Goal: Task Accomplishment & Management: Complete application form

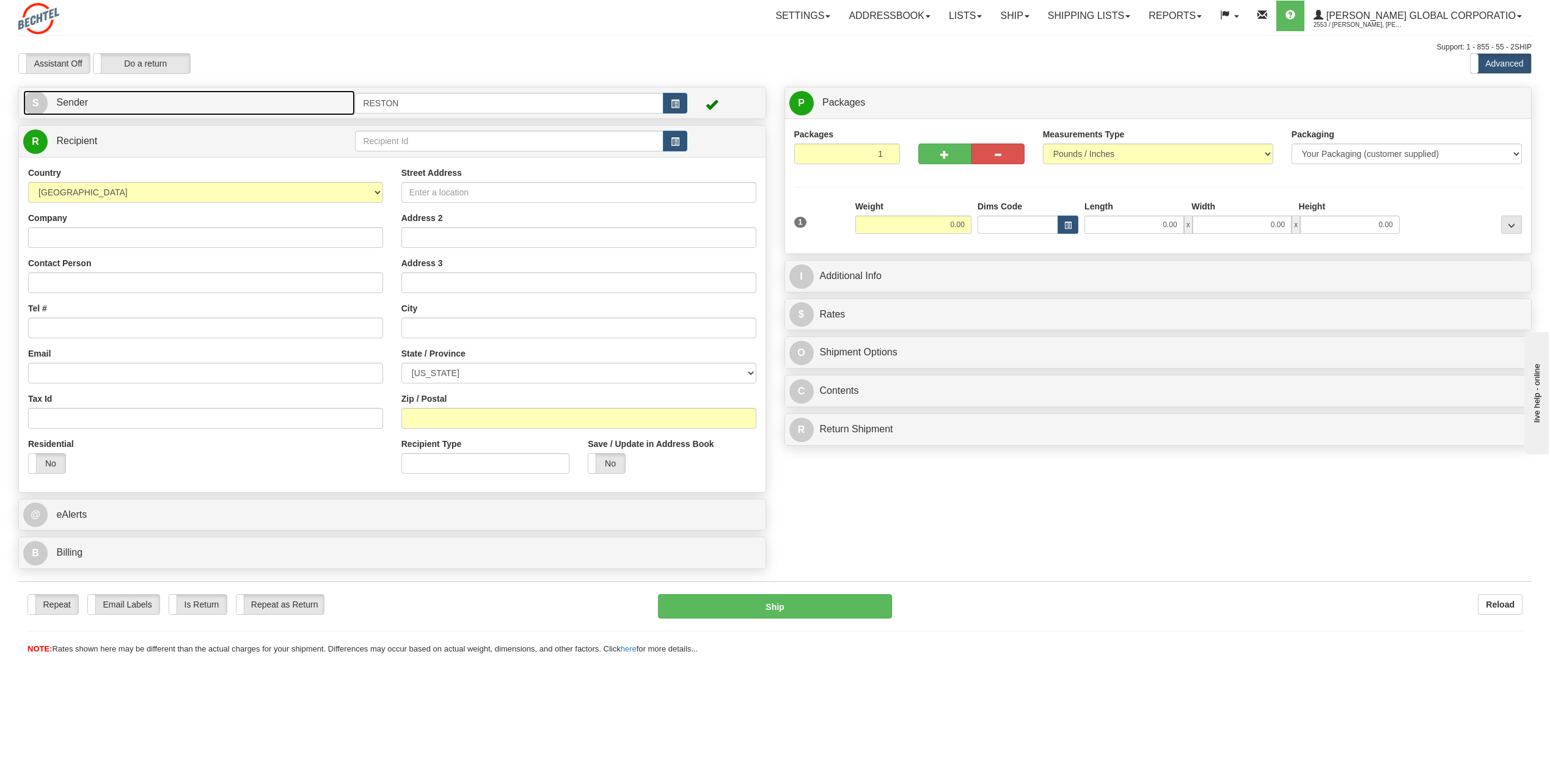
click at [259, 98] on link "S Sender" at bounding box center [188, 103] width 331 height 25
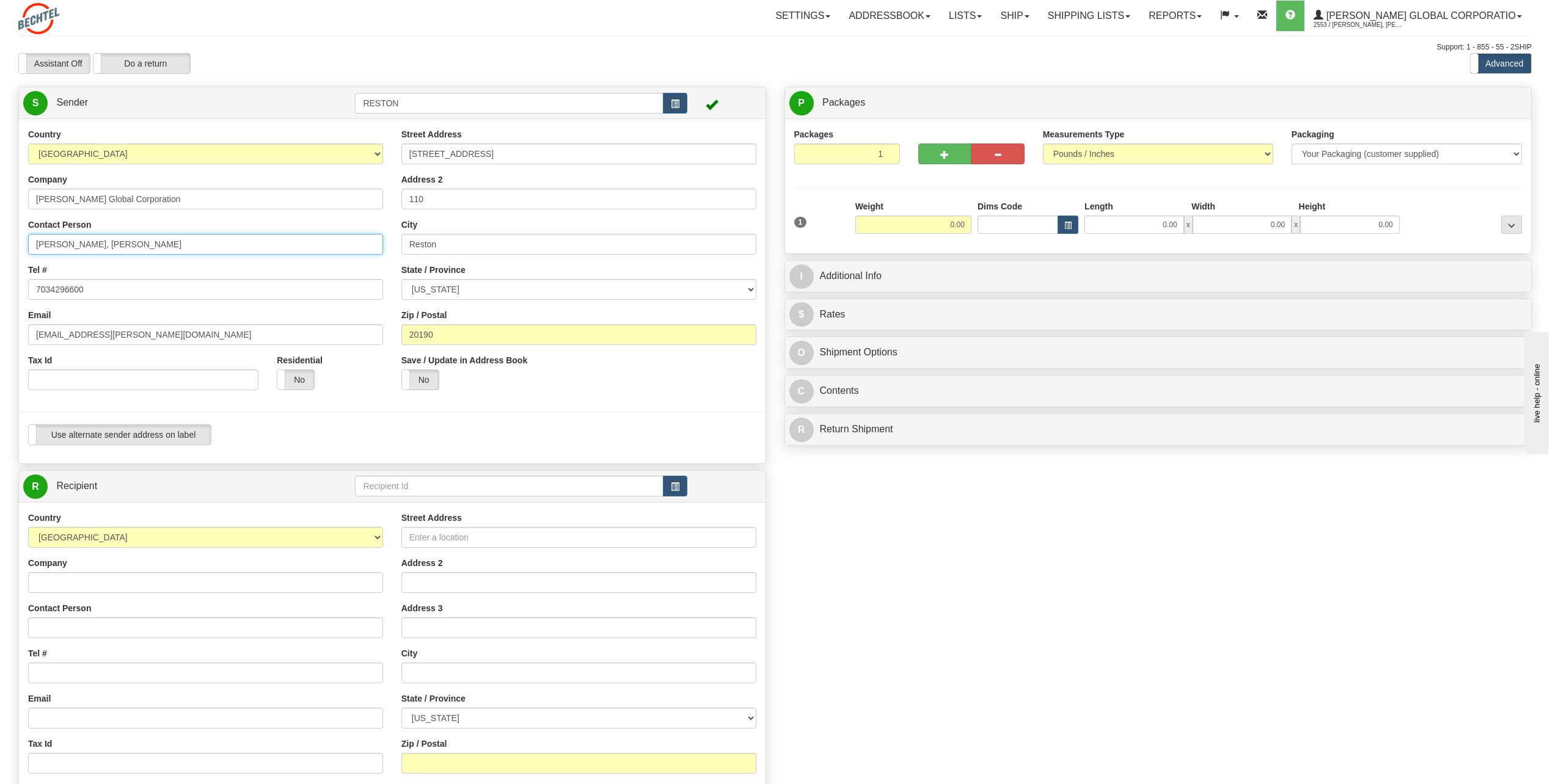
drag, startPoint x: 185, startPoint y: 243, endPoint x: 100, endPoint y: 255, distance: 85.8
click at [100, 255] on div "Country AFGHANISTAN ALAND ISLANDS ALBANIA ALGERIA AMERICAN SAMOA ANDORRA ANGOLA…" at bounding box center [206, 264] width 374 height 272
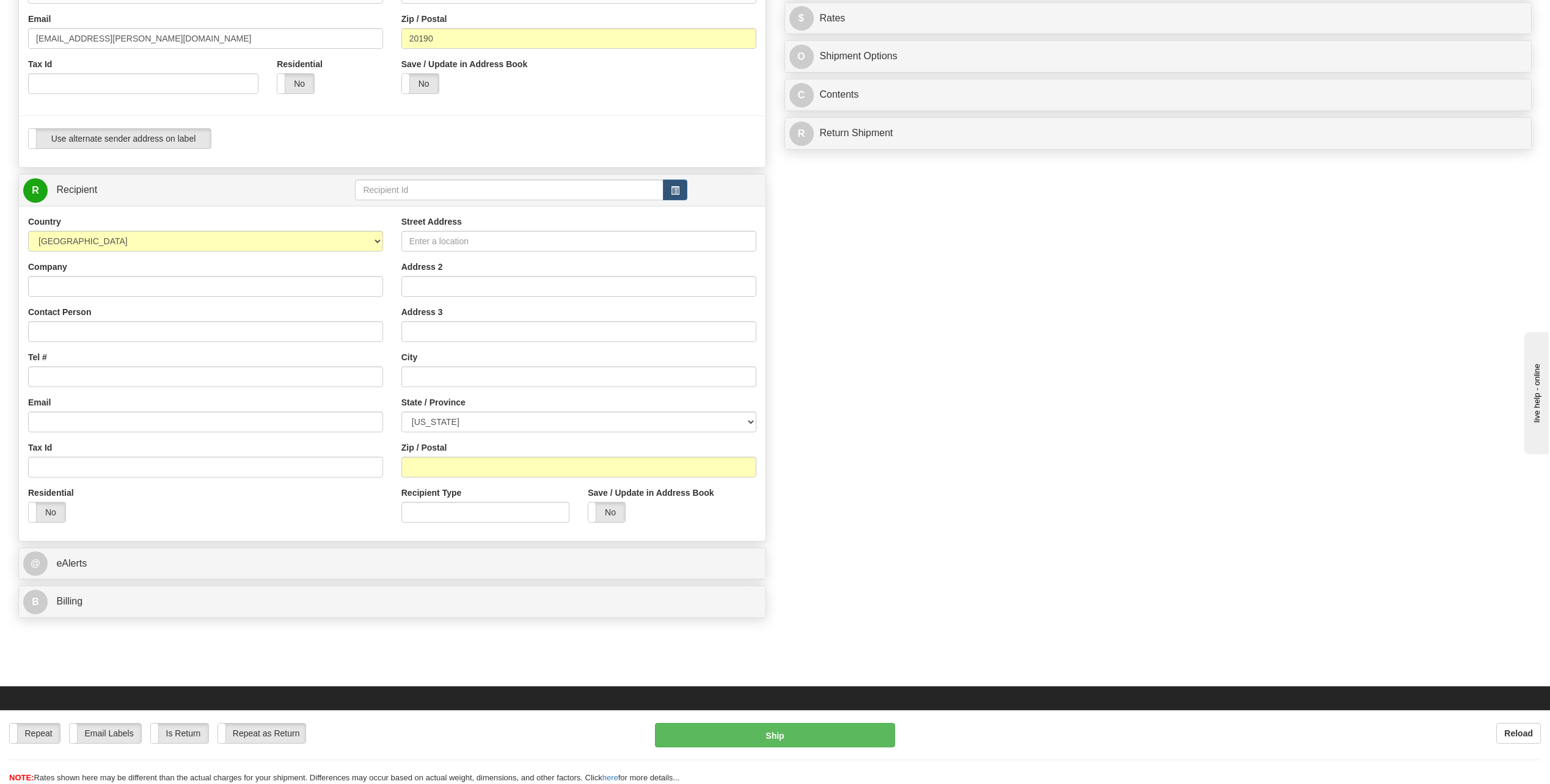
scroll to position [306, 0]
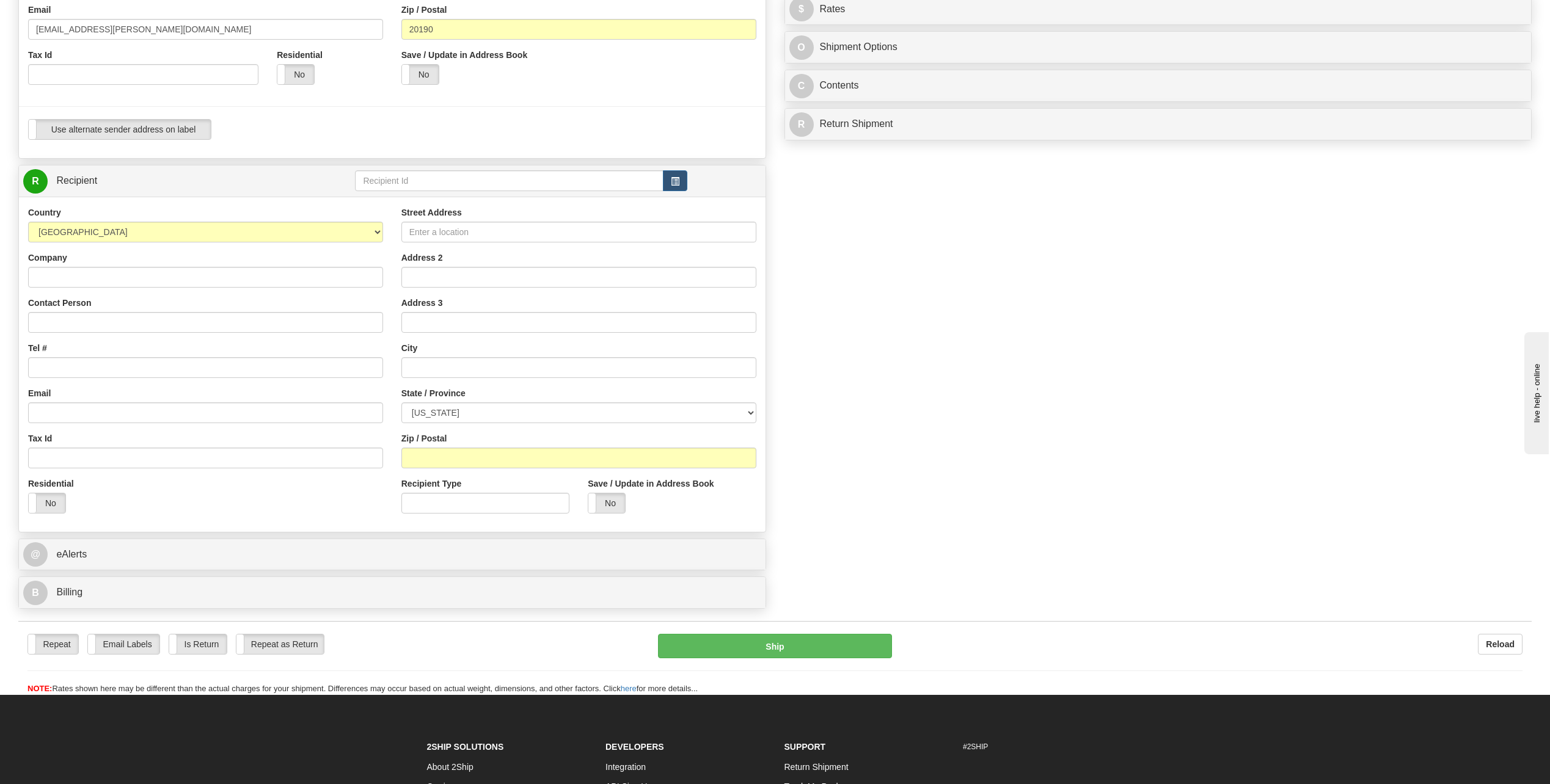
type input "[PERSON_NAME]"
click at [435, 418] on select "[US_STATE] [US_STATE] [US_STATE] [US_STATE] Armed Forces America Armed Forces E…" at bounding box center [579, 413] width 355 height 21
select select "VT"
click at [402, 403] on select "[US_STATE] [US_STATE] [US_STATE] [US_STATE] Armed Forces America Armed Forces E…" at bounding box center [579, 413] width 355 height 21
click at [91, 319] on input "Contact Person" at bounding box center [206, 323] width 355 height 21
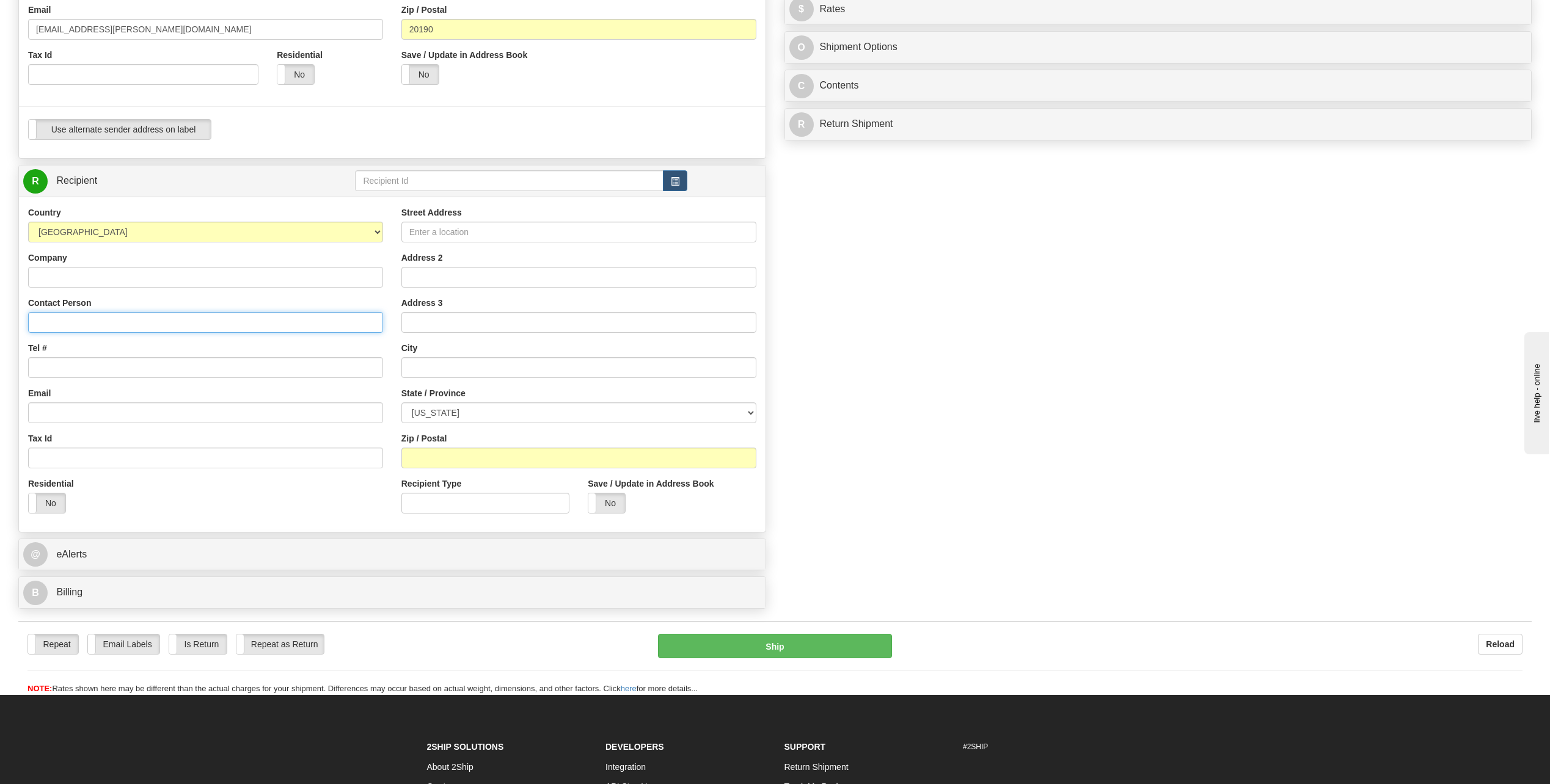
click at [79, 328] on input "Contact Person" at bounding box center [206, 323] width 355 height 21
paste input "Juaquinn"
type input "Juaquinn Welch"
click at [96, 364] on input "Tel #" at bounding box center [206, 368] width 355 height 21
click at [97, 365] on input "Tel #" at bounding box center [206, 368] width 355 height 21
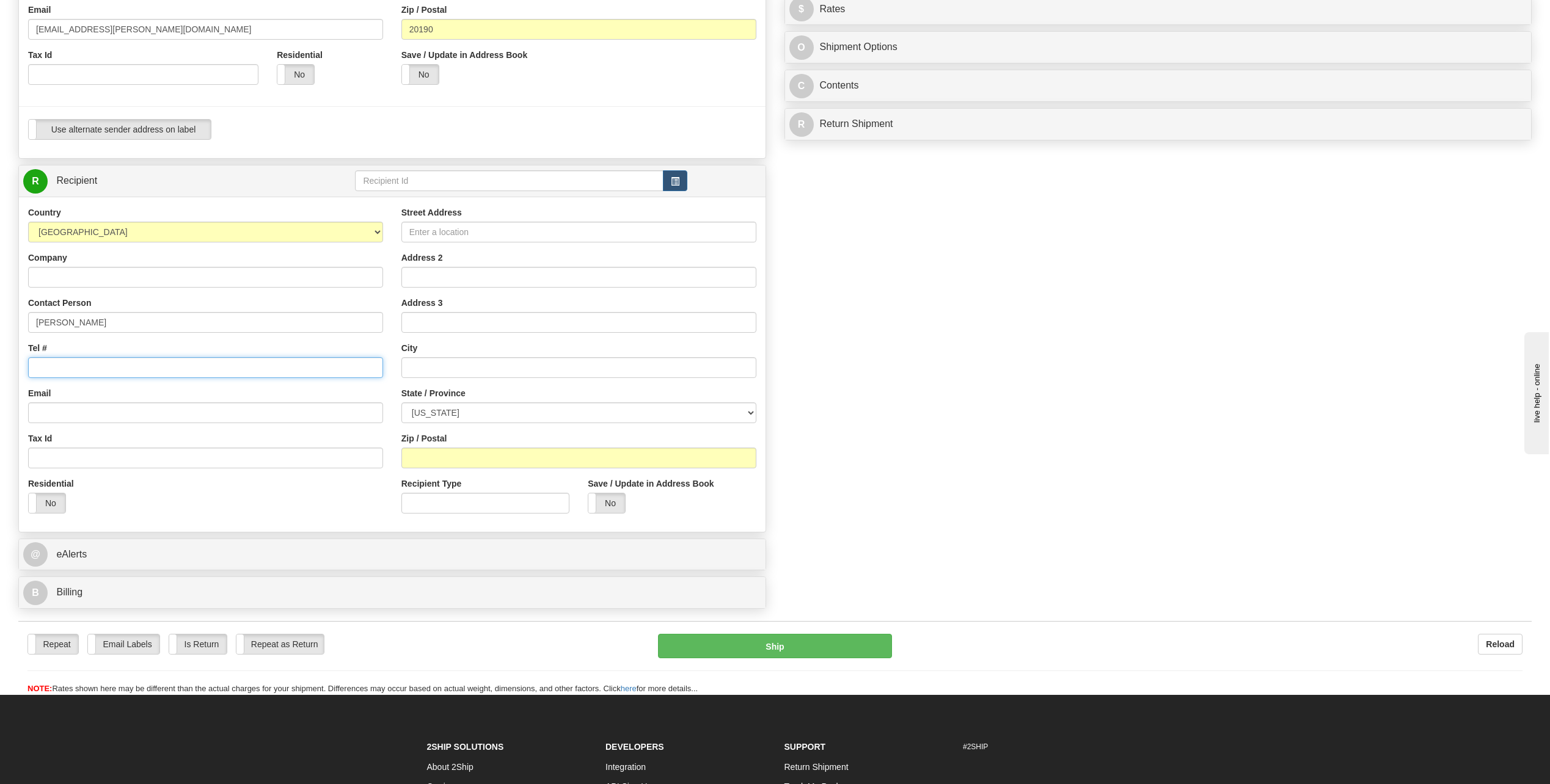
paste input "18652203701"
type input "18652203701"
click at [108, 419] on input "Email" at bounding box center [206, 413] width 355 height 21
click at [207, 408] on input "Email" at bounding box center [206, 413] width 355 height 21
paste input "jwelch@bechtel.us"
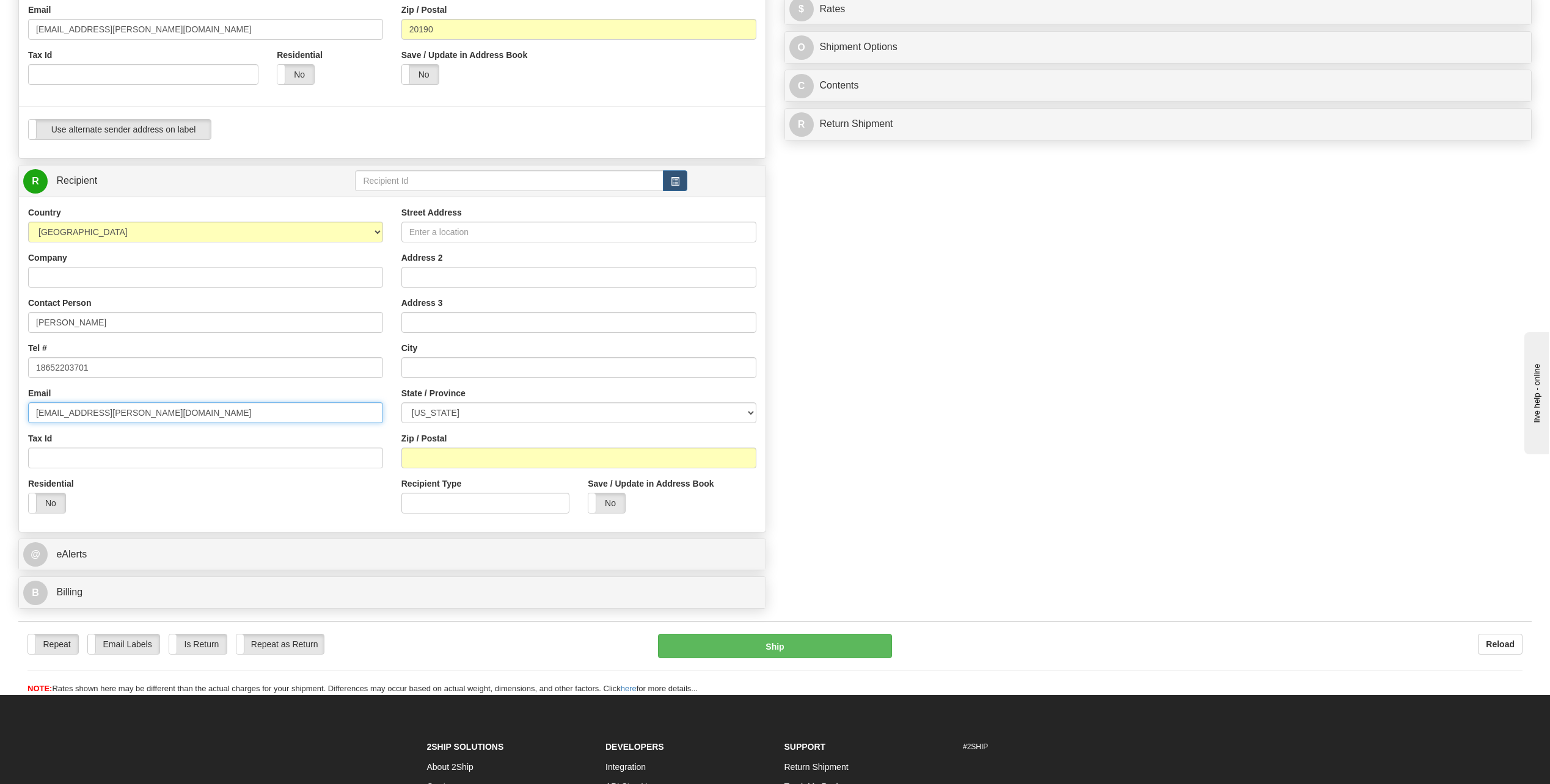
type input "jwelch@bechtel.us"
click at [499, 236] on input "Street Address" at bounding box center [579, 232] width 355 height 21
paste input "100 Union Valley Rd"
type input "100 Union Valley Rd"
click at [1469, 189] on div "Create a label for the return Create Pickup Without Label S" at bounding box center [775, 198] width 1532 height 834
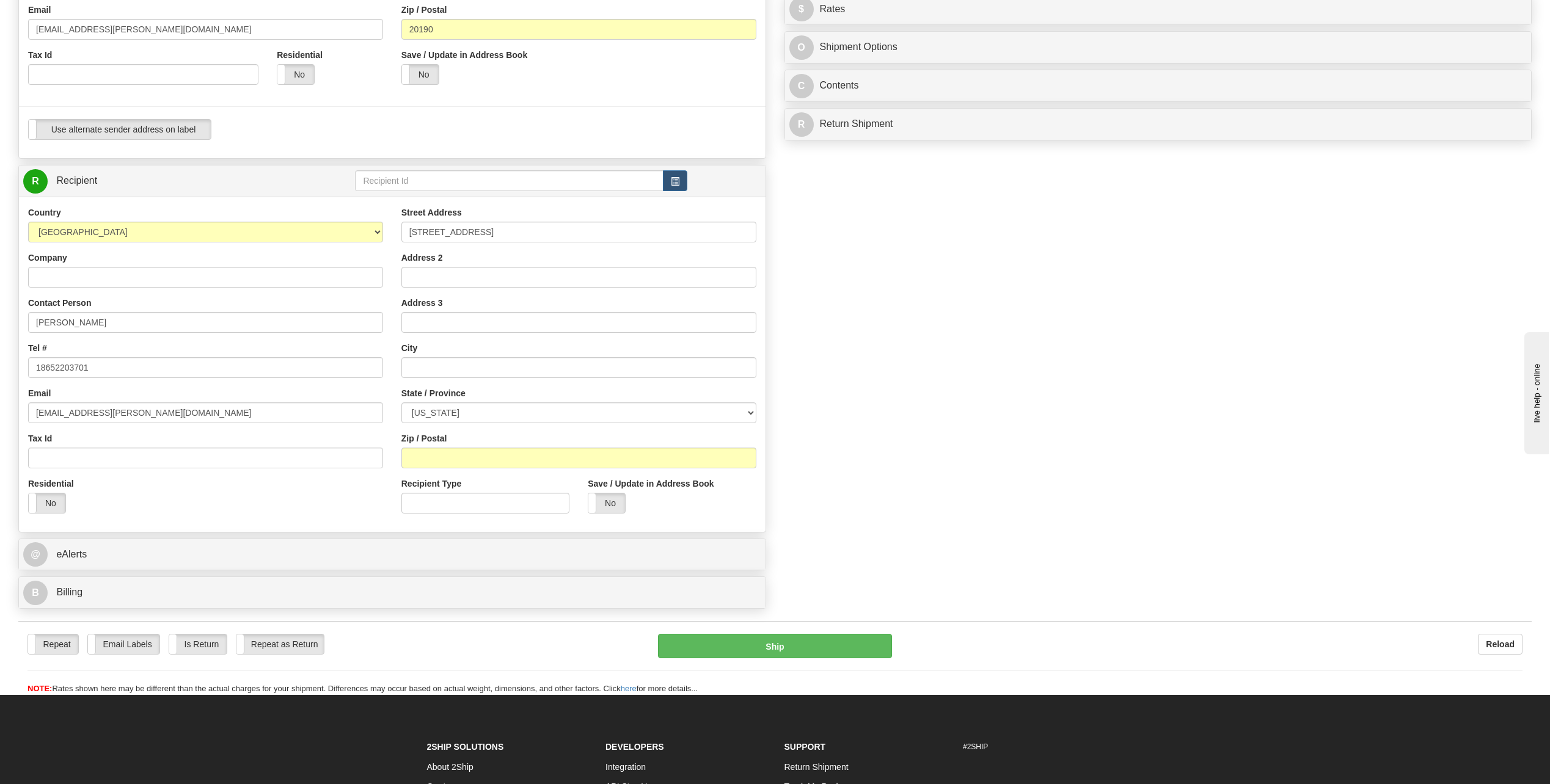
click at [886, 170] on div "Create a label for the return Create Pickup Without Label S" at bounding box center [775, 198] width 1532 height 834
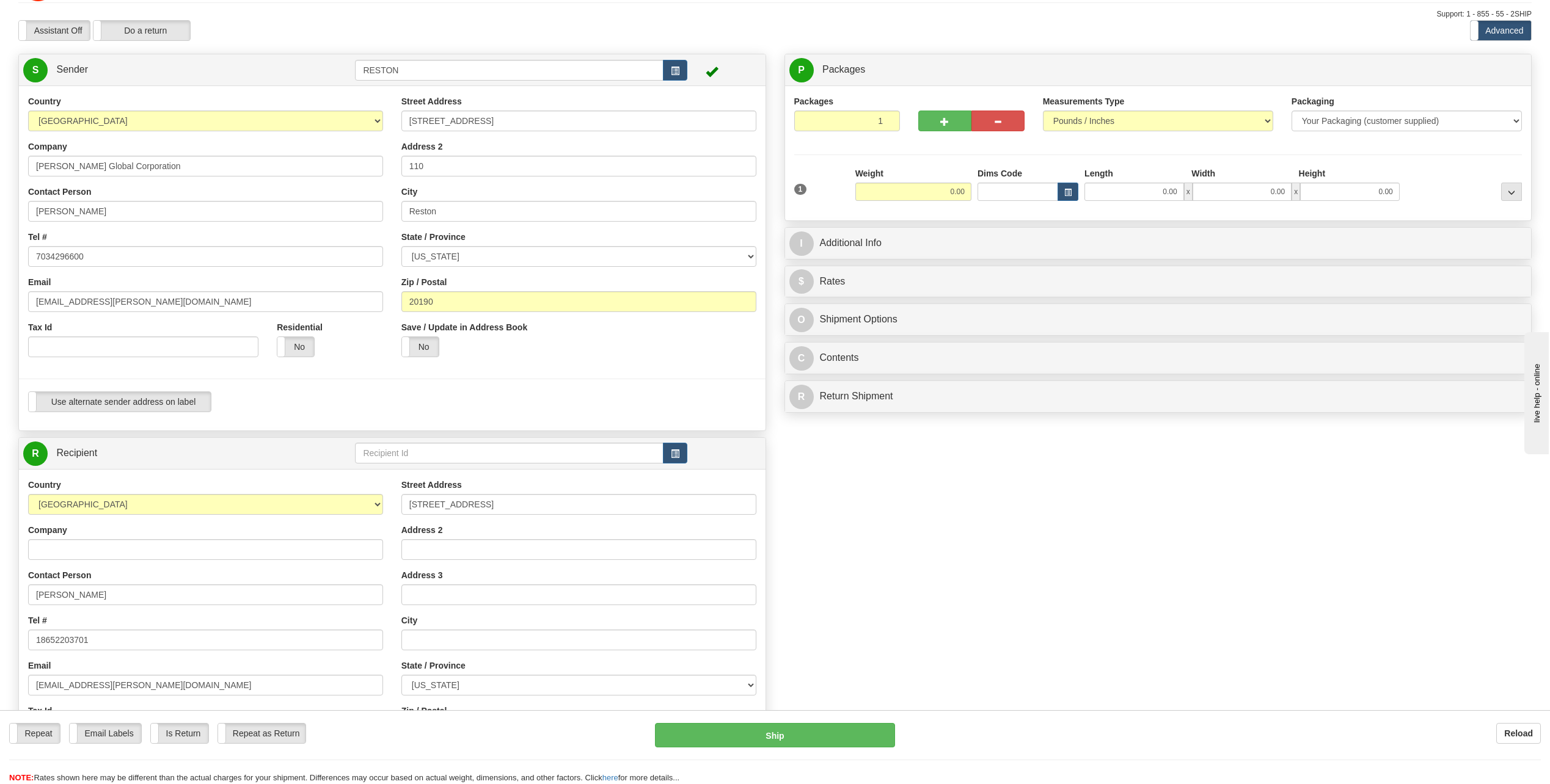
scroll to position [62, 0]
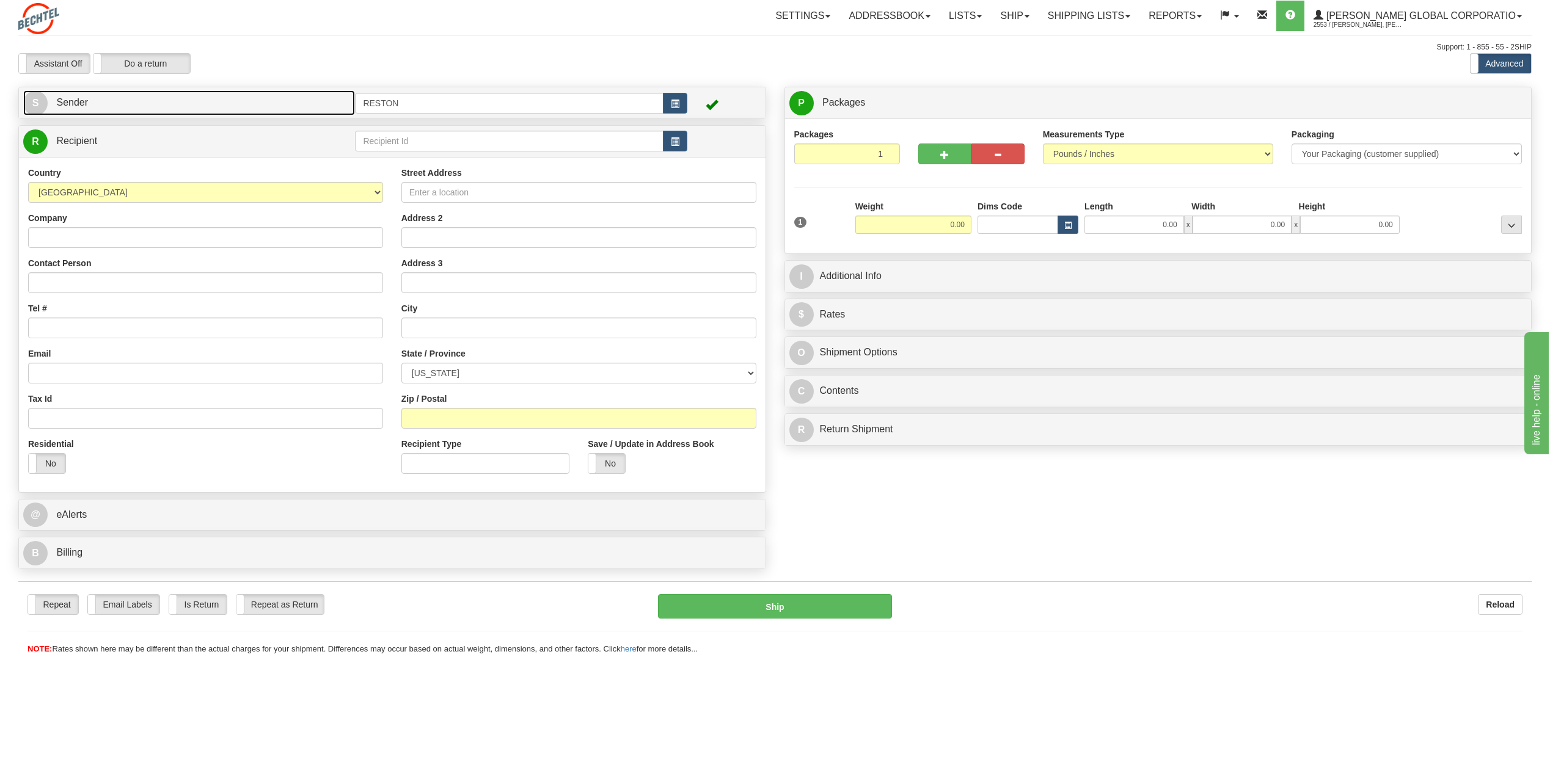
click at [245, 113] on link "S Sender" at bounding box center [188, 103] width 331 height 25
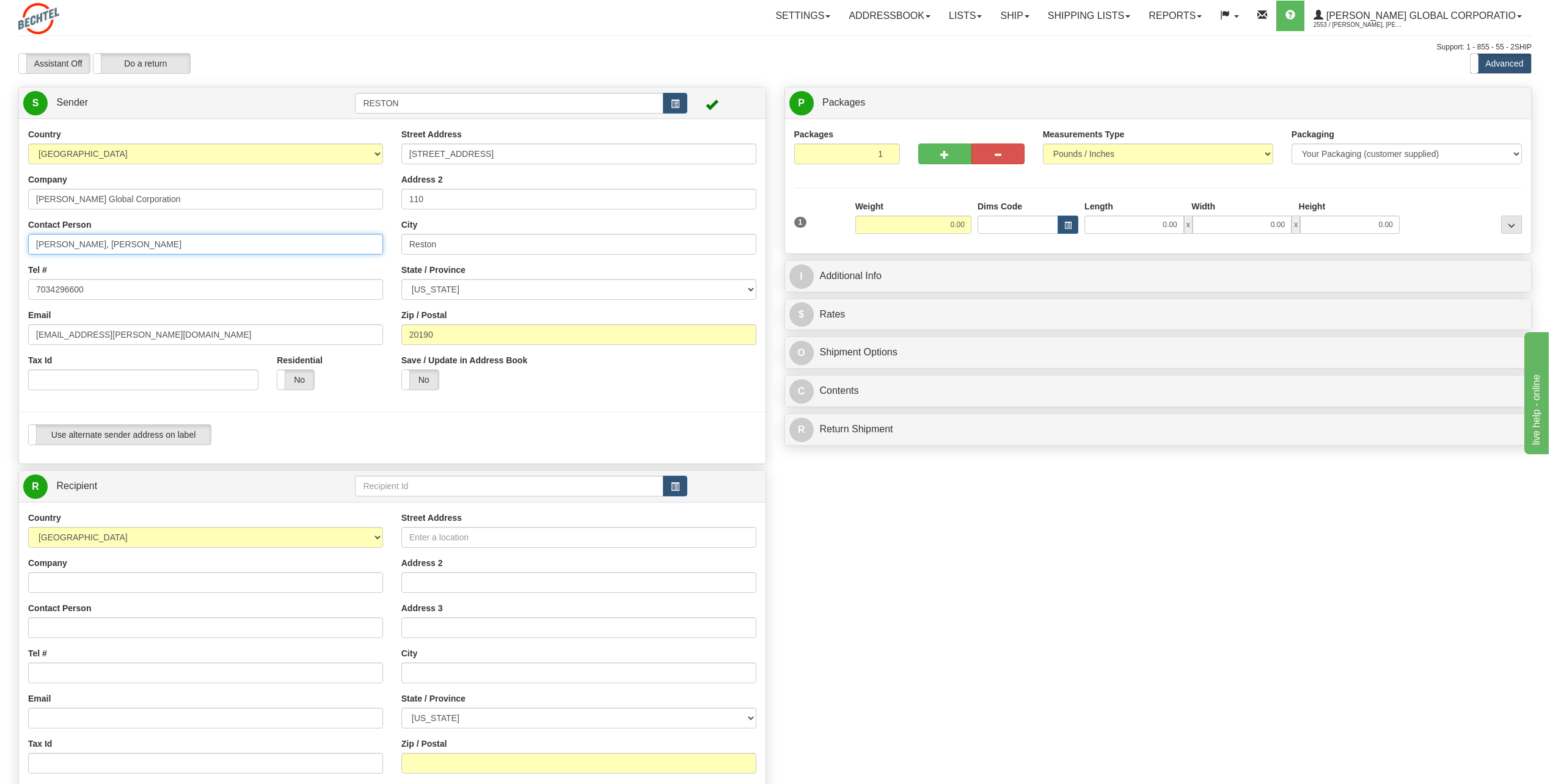
drag, startPoint x: 142, startPoint y: 242, endPoint x: 101, endPoint y: 236, distance: 41.4
click at [101, 236] on input "[PERSON_NAME], [PERSON_NAME]" at bounding box center [206, 244] width 355 height 21
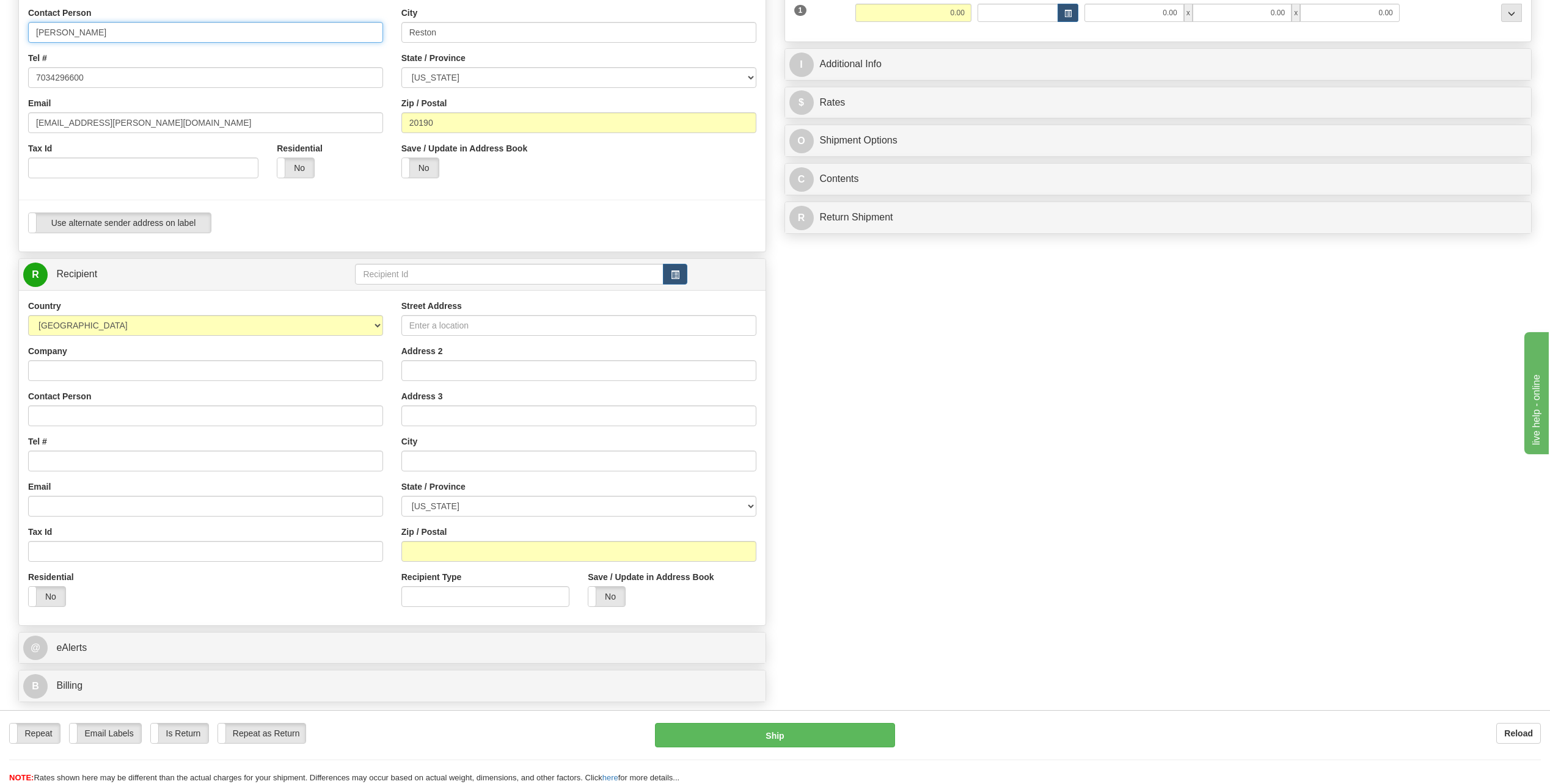
scroll to position [244, 0]
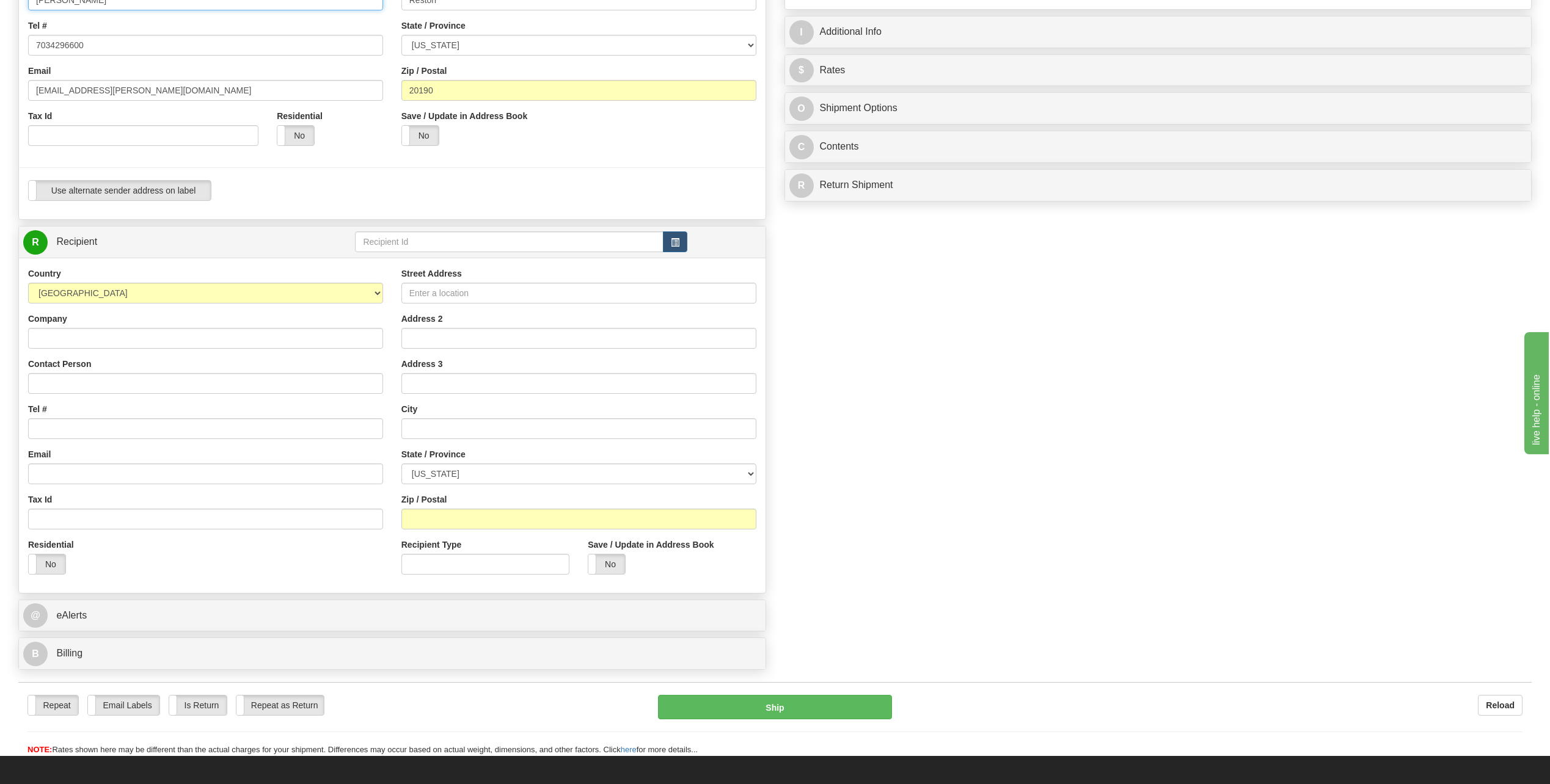
type input "[PERSON_NAME]"
click at [121, 382] on input "Contact Person" at bounding box center [206, 384] width 355 height 21
click at [132, 388] on input "S" at bounding box center [206, 384] width 355 height 21
type input "[PERSON_NAME]"
click at [139, 433] on input "Tel #" at bounding box center [206, 429] width 355 height 21
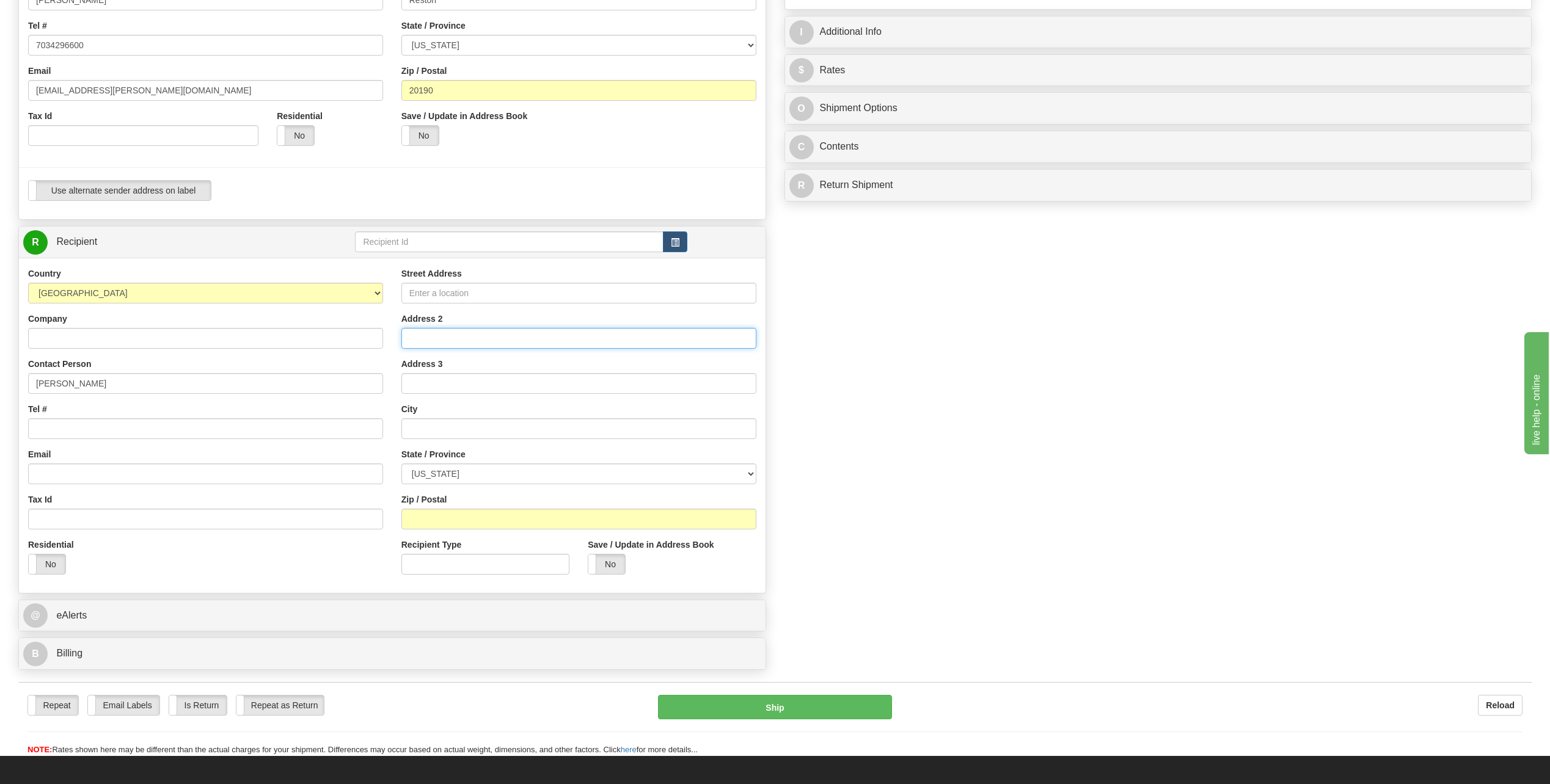
click at [474, 343] on input "Address 2" at bounding box center [579, 338] width 355 height 21
drag, startPoint x: 501, startPoint y: 340, endPoint x: 316, endPoint y: 334, distance: 185.1
click at [316, 334] on div "Country [GEOGRAPHIC_DATA] [GEOGRAPHIC_DATA] [GEOGRAPHIC_DATA] [GEOGRAPHIC_DATA]…" at bounding box center [392, 425] width 746 height 316
paste input "llow lane"
type input "[STREET_ADDRESS]"
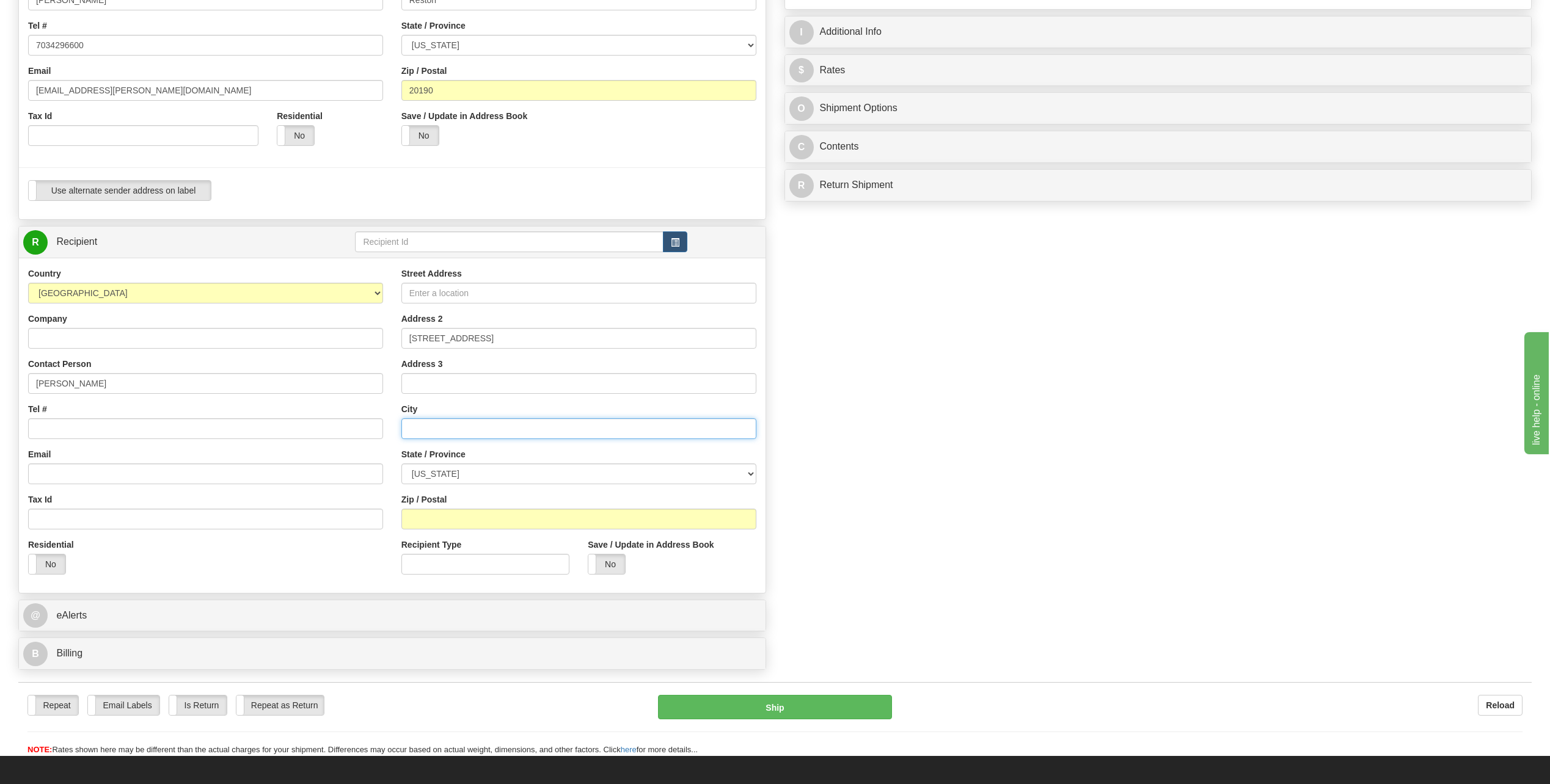
click at [440, 427] on input "text" at bounding box center [579, 429] width 355 height 21
paste input "[GEOGRAPHIC_DATA]"
type input "[GEOGRAPHIC_DATA]"
click at [448, 478] on select "[US_STATE] [US_STATE] [US_STATE] [US_STATE] Armed Forces America Armed Forces E…" at bounding box center [579, 475] width 355 height 21
select select "TN"
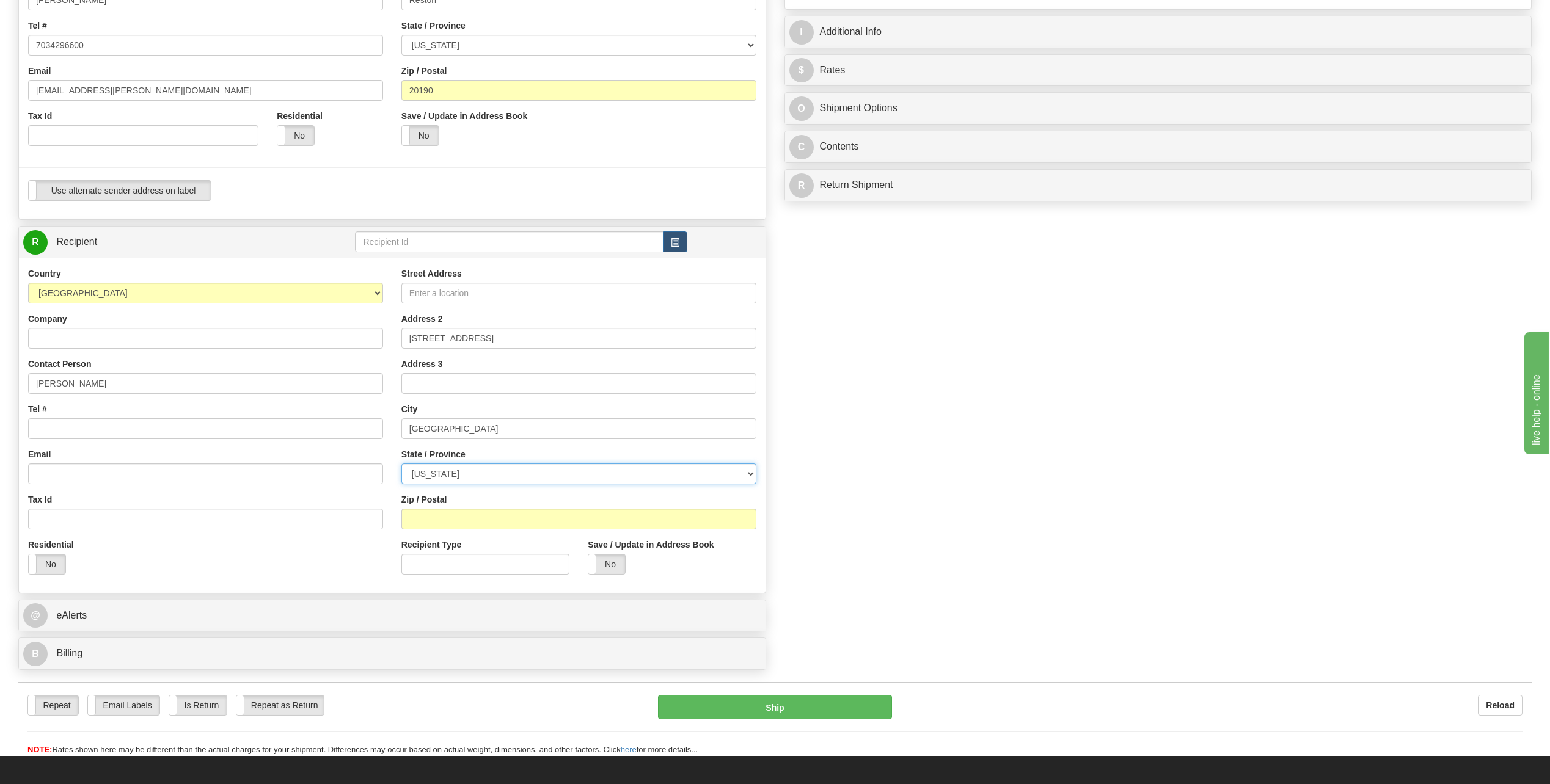
click at [402, 464] on select "[US_STATE] [US_STATE] [US_STATE] [US_STATE] Armed Forces America Armed Forces E…" at bounding box center [579, 475] width 355 height 21
click at [113, 432] on input "Tel #" at bounding box center [206, 429] width 355 height 21
paste input "8653936578"
type input "8653936578"
click at [110, 475] on input "Email" at bounding box center [206, 475] width 355 height 21
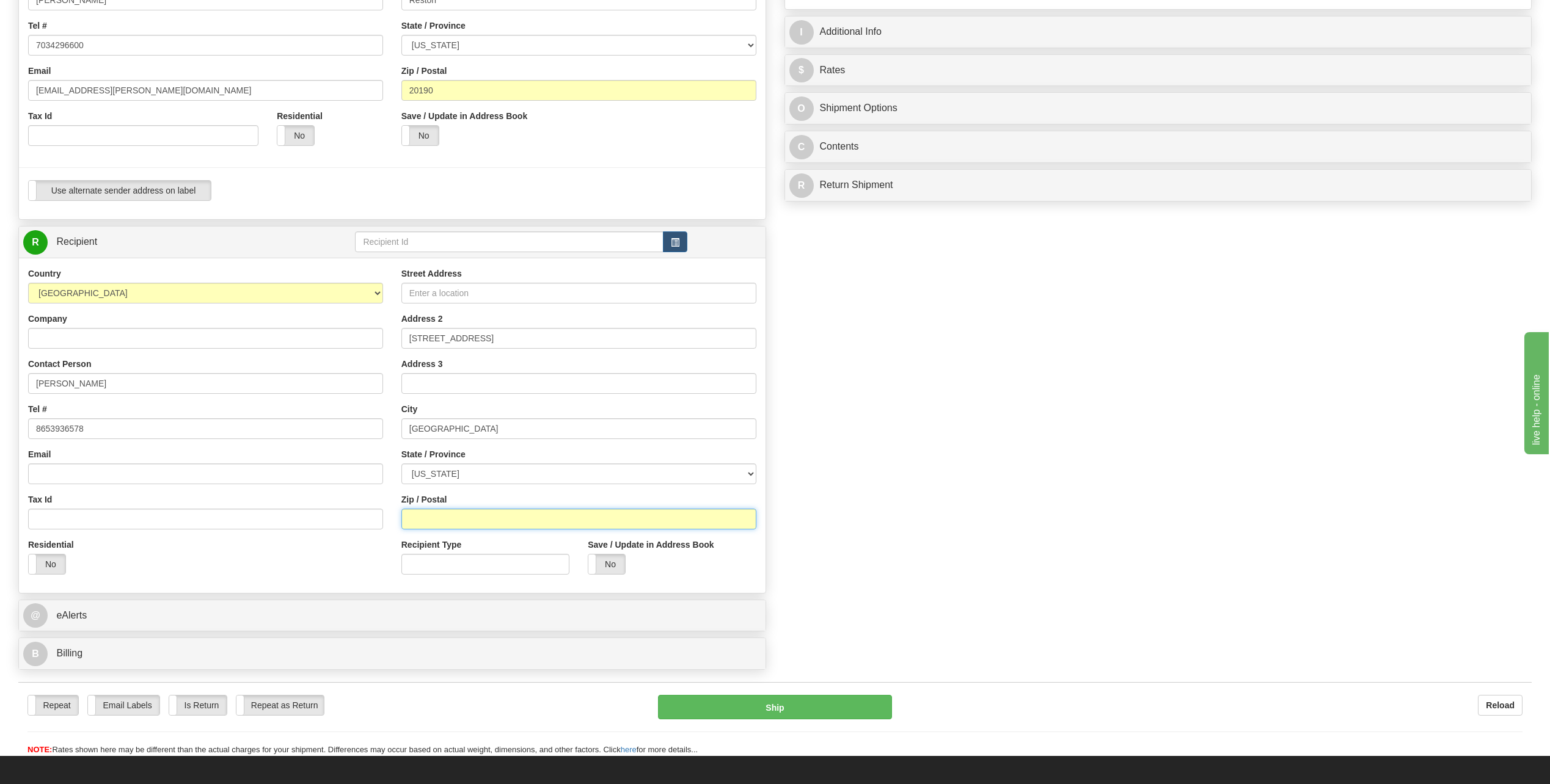
click at [576, 521] on input "Zip / Postal" at bounding box center [579, 519] width 355 height 21
click at [595, 522] on input "Zip / Postal" at bounding box center [579, 519] width 355 height 21
paste input "37932"
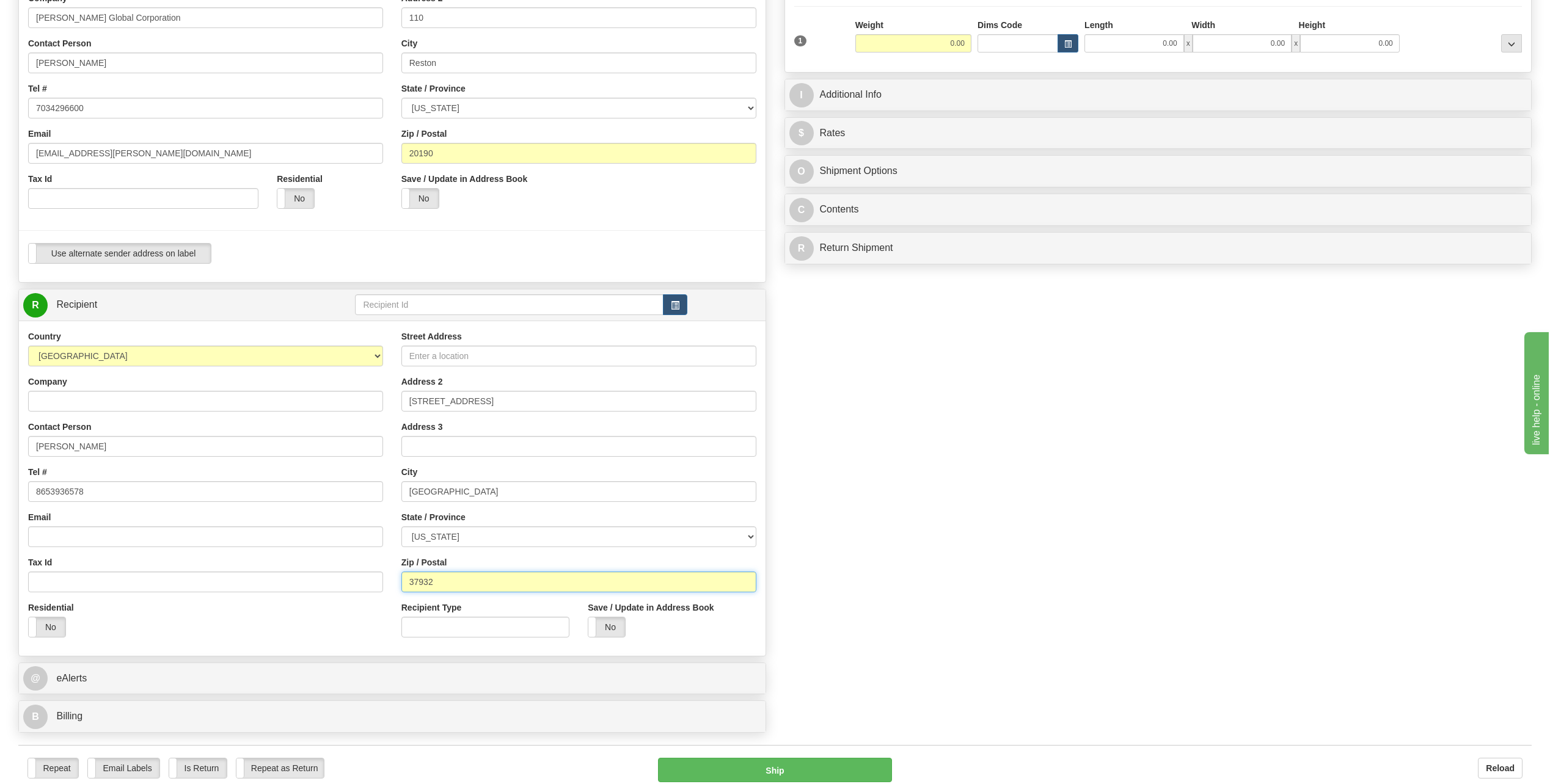
scroll to position [0, 0]
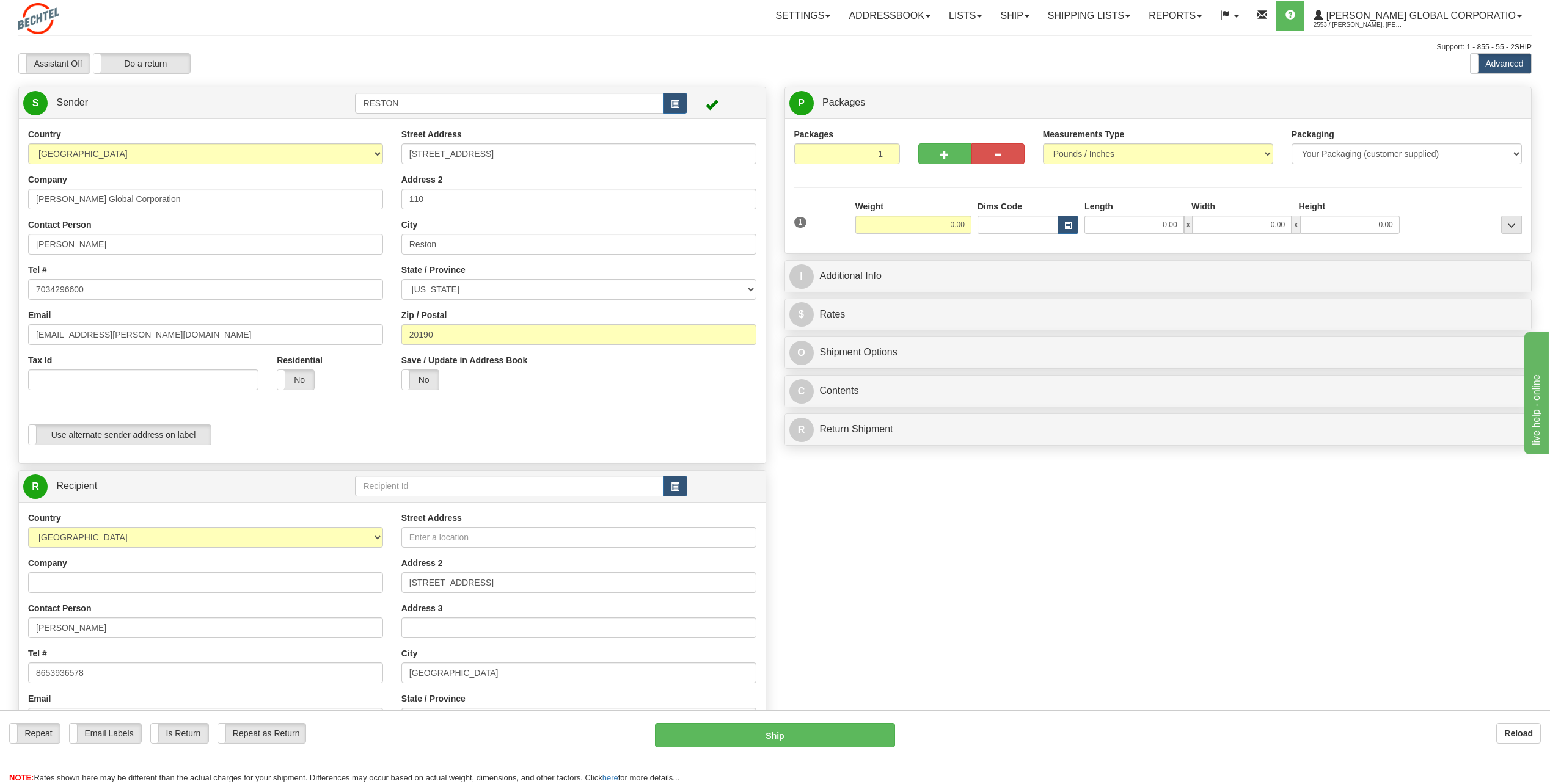
type input "37932"
click at [942, 222] on input "0.00" at bounding box center [913, 224] width 116 height 18
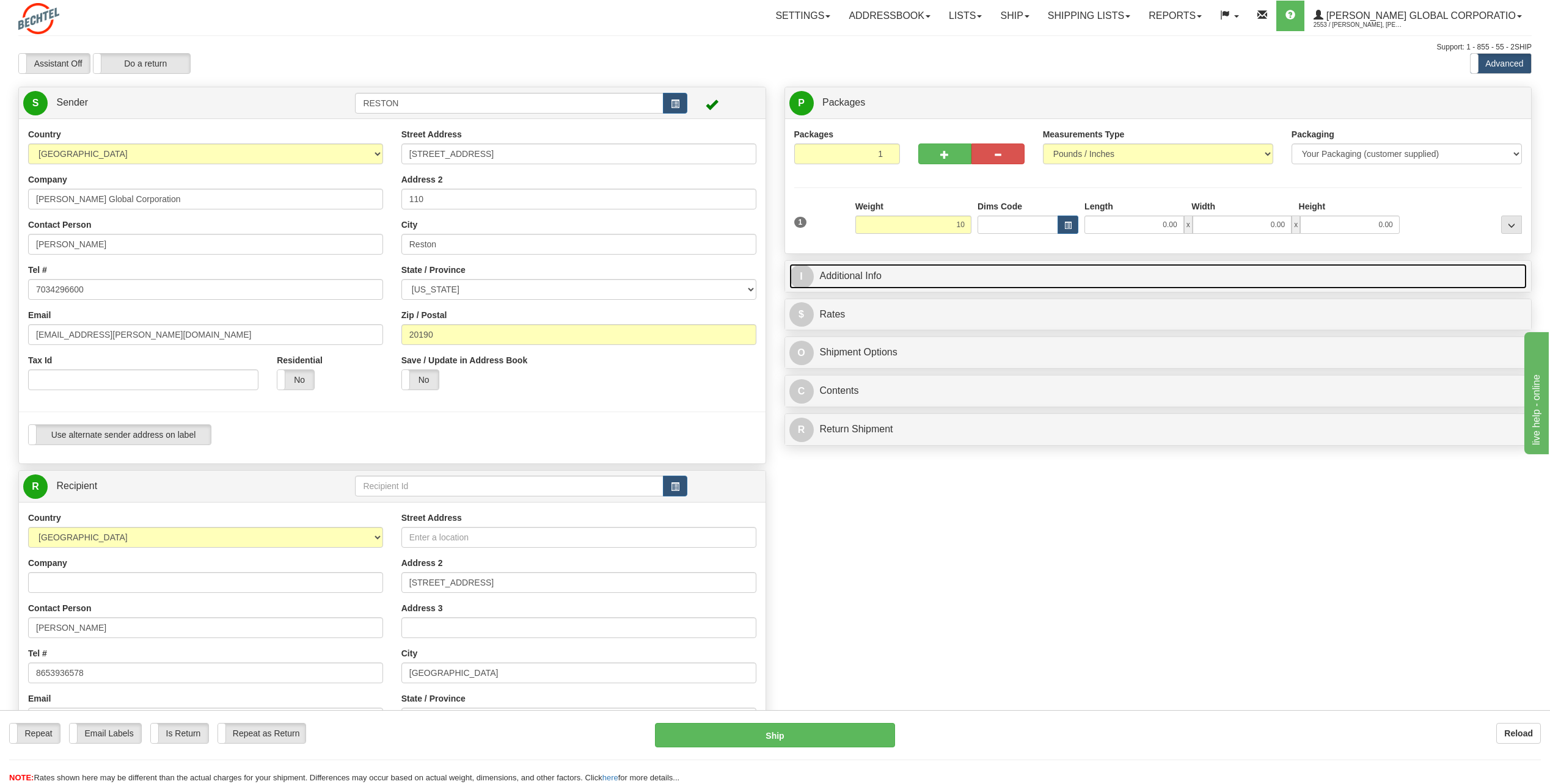
type input "10.00"
click at [964, 265] on link "I Additional Info" at bounding box center [1159, 276] width 739 height 25
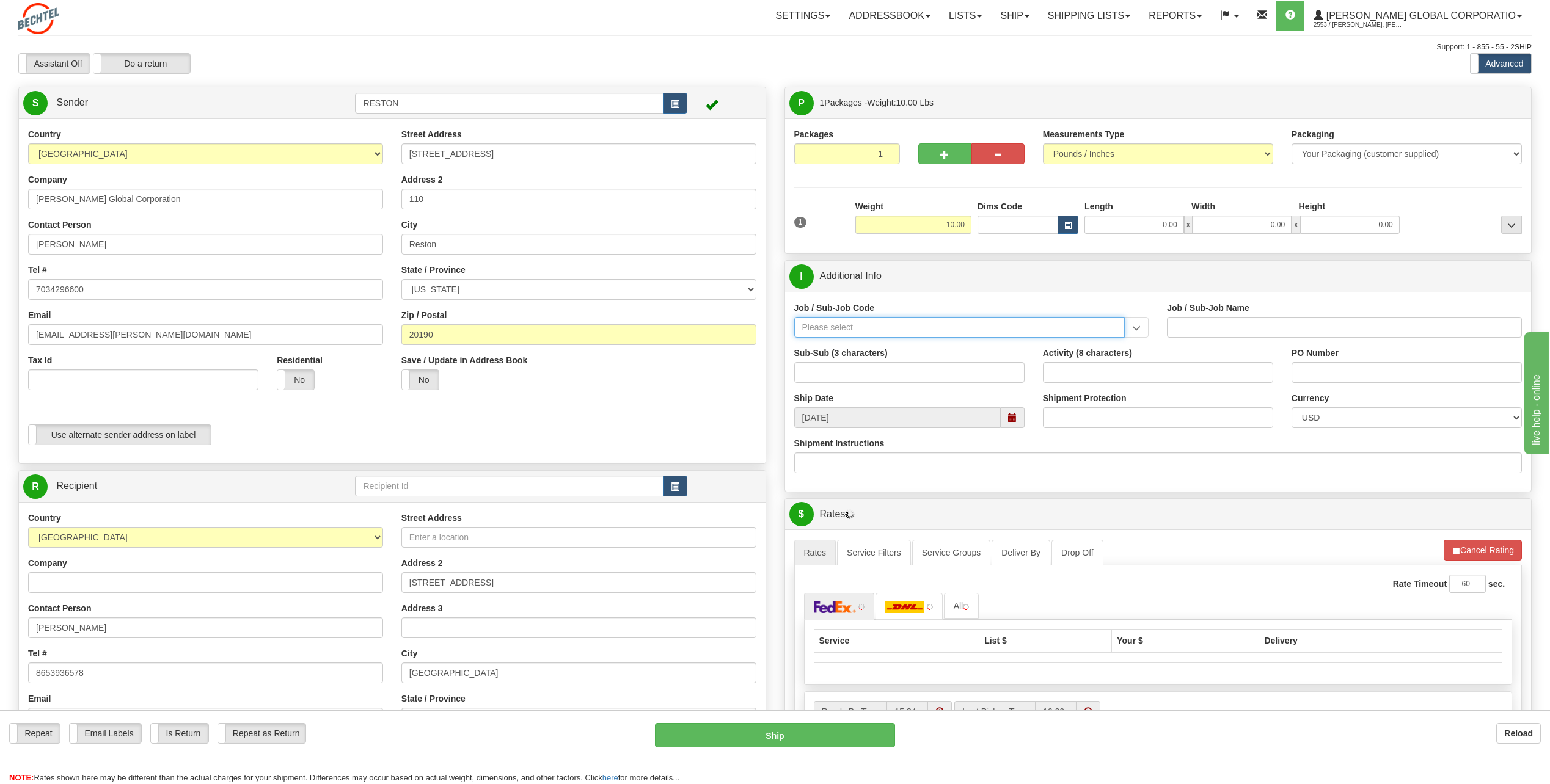
click at [867, 330] on input "Job / Sub-Job Code" at bounding box center [960, 328] width 331 height 21
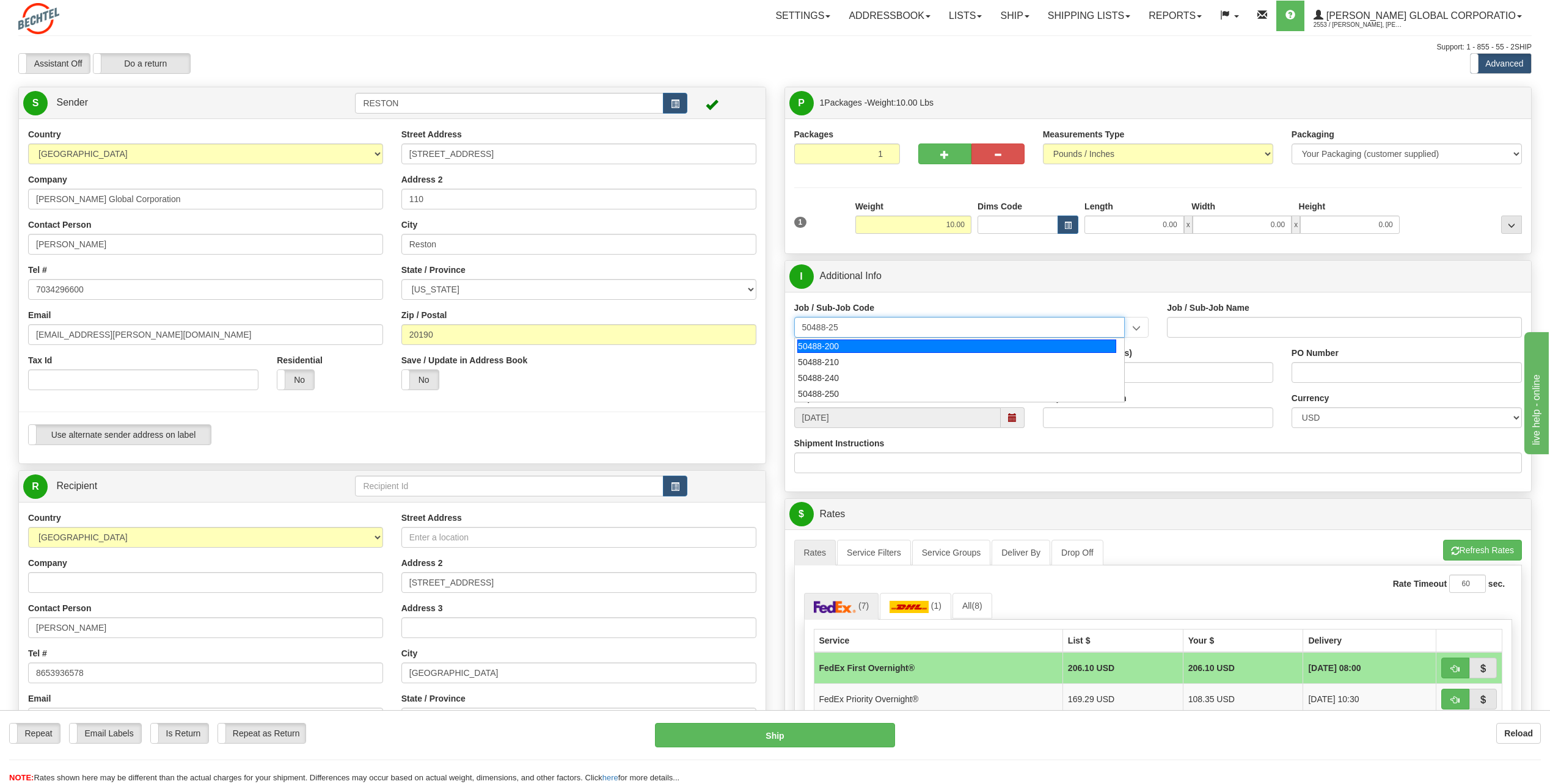
type input "50488-250"
click at [875, 344] on div "50488-250" at bounding box center [957, 345] width 319 height 13
type input "IT-GEN. USER SERVICE - RESTON"
type input "50488-250"
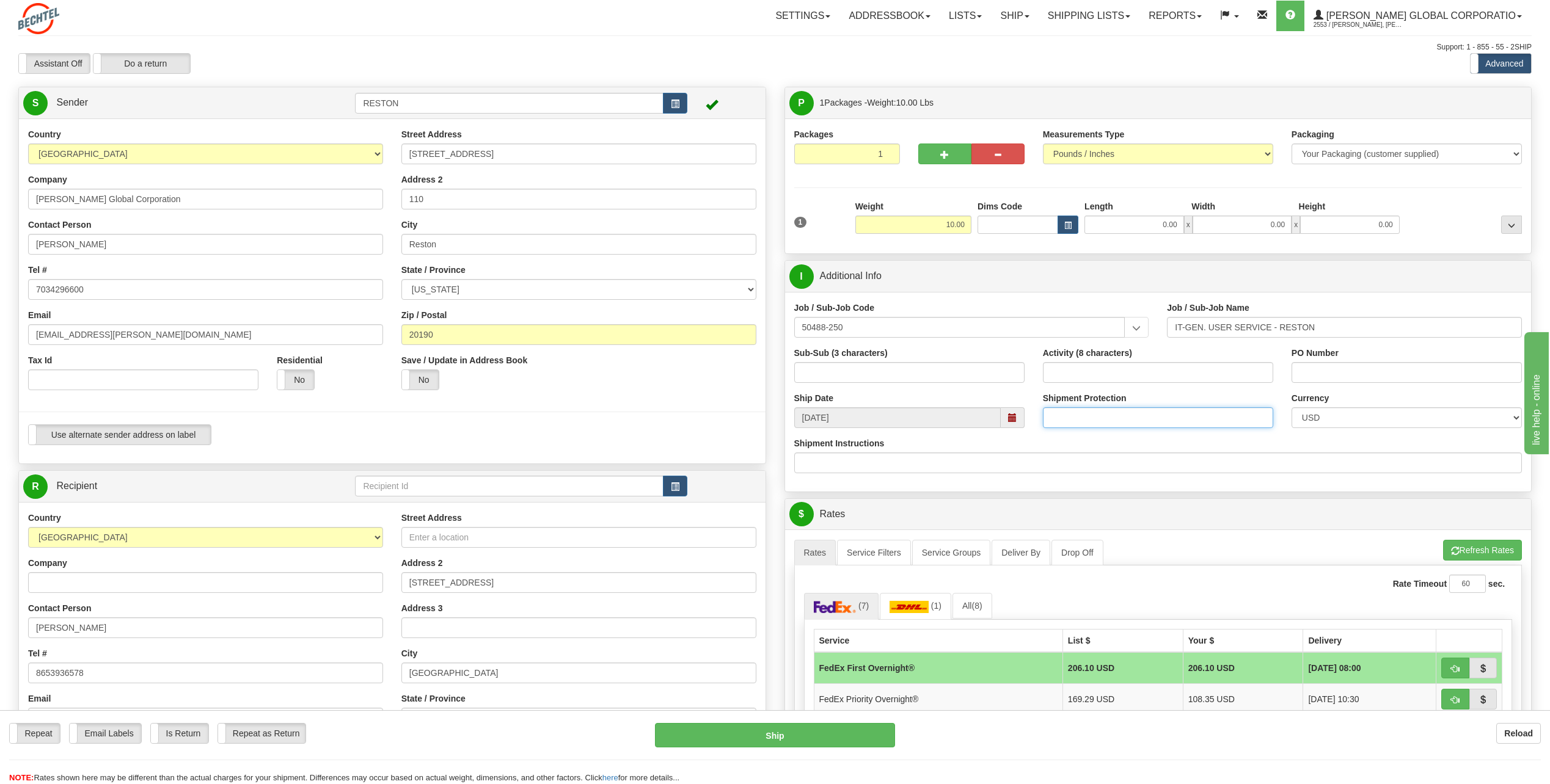
click at [1072, 425] on input "Shipment Protection" at bounding box center [1158, 418] width 230 height 21
type input "1000"
click at [1103, 468] on input "Shipment Instructions" at bounding box center [1159, 463] width 728 height 21
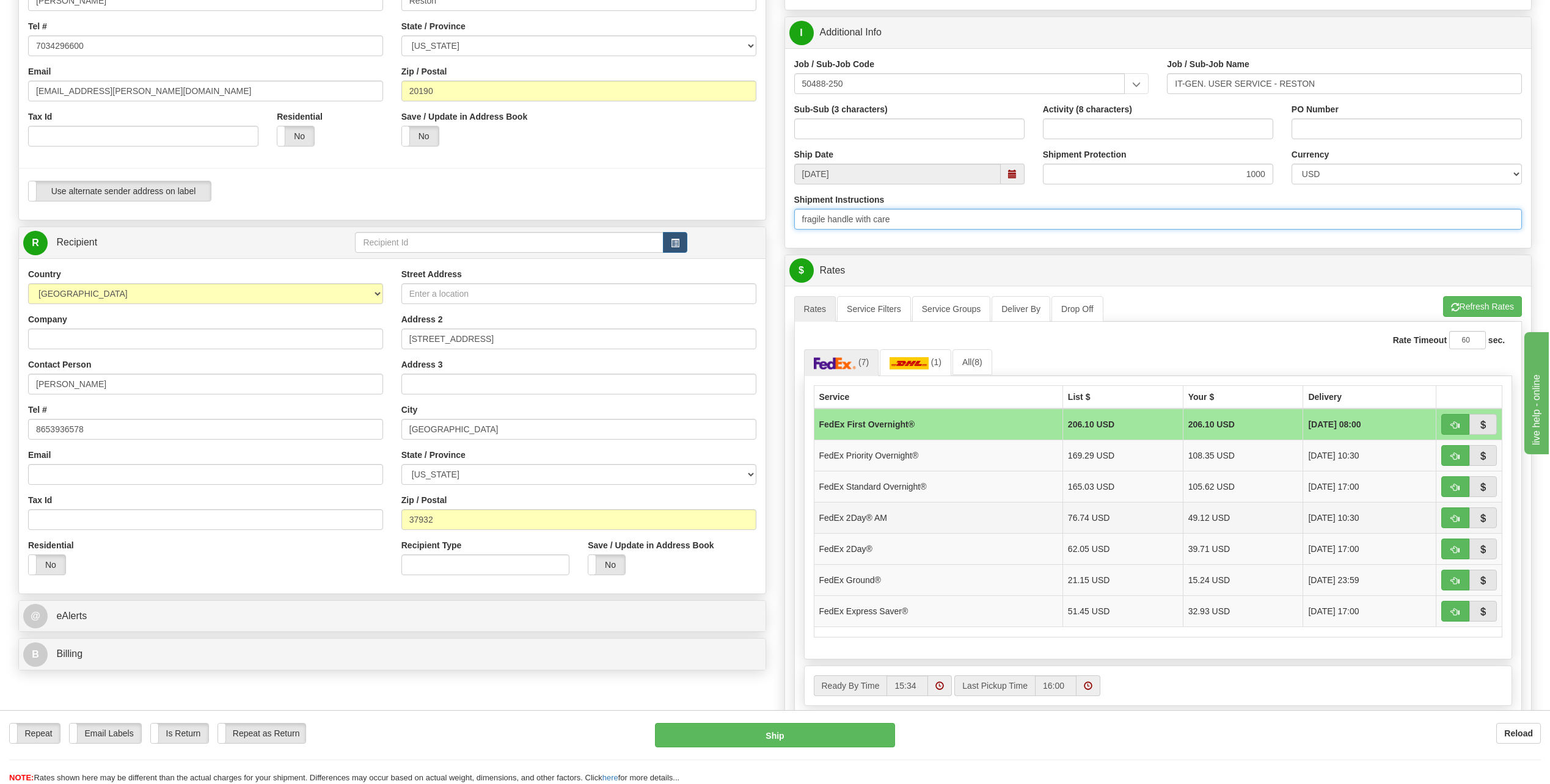
scroll to position [244, 0]
type input "fragile handle with care"
click at [1242, 706] on div "Ready By Time 15:34 Last Pickup Time 16:00" at bounding box center [1159, 686] width 709 height 40
click at [1452, 514] on span "button" at bounding box center [1456, 518] width 9 height 8
type input "49"
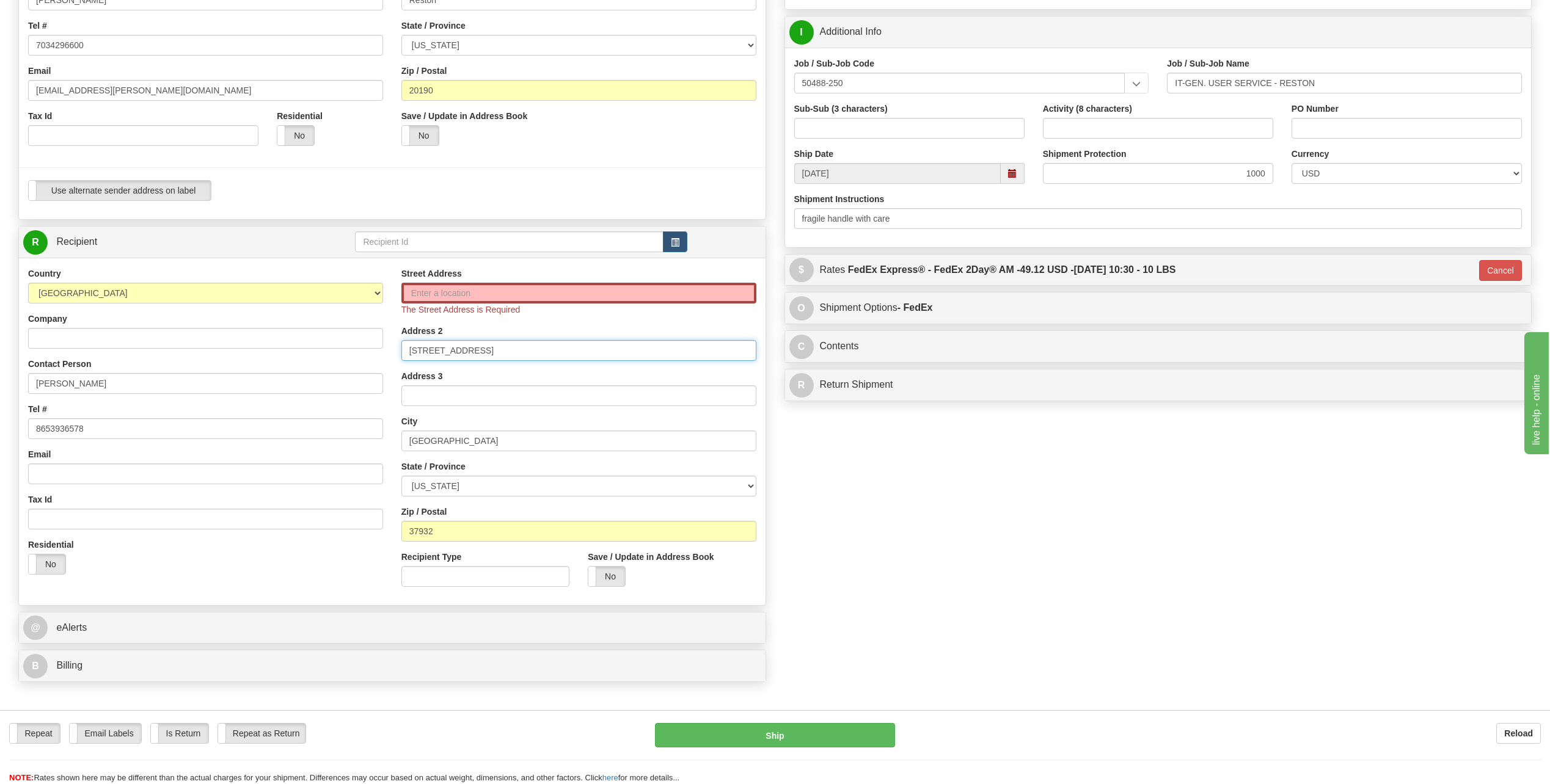
drag, startPoint x: 520, startPoint y: 353, endPoint x: 361, endPoint y: 365, distance: 159.5
click at [361, 365] on div "Country [GEOGRAPHIC_DATA] [GEOGRAPHIC_DATA] [GEOGRAPHIC_DATA] [GEOGRAPHIC_DATA]…" at bounding box center [392, 432] width 746 height 329
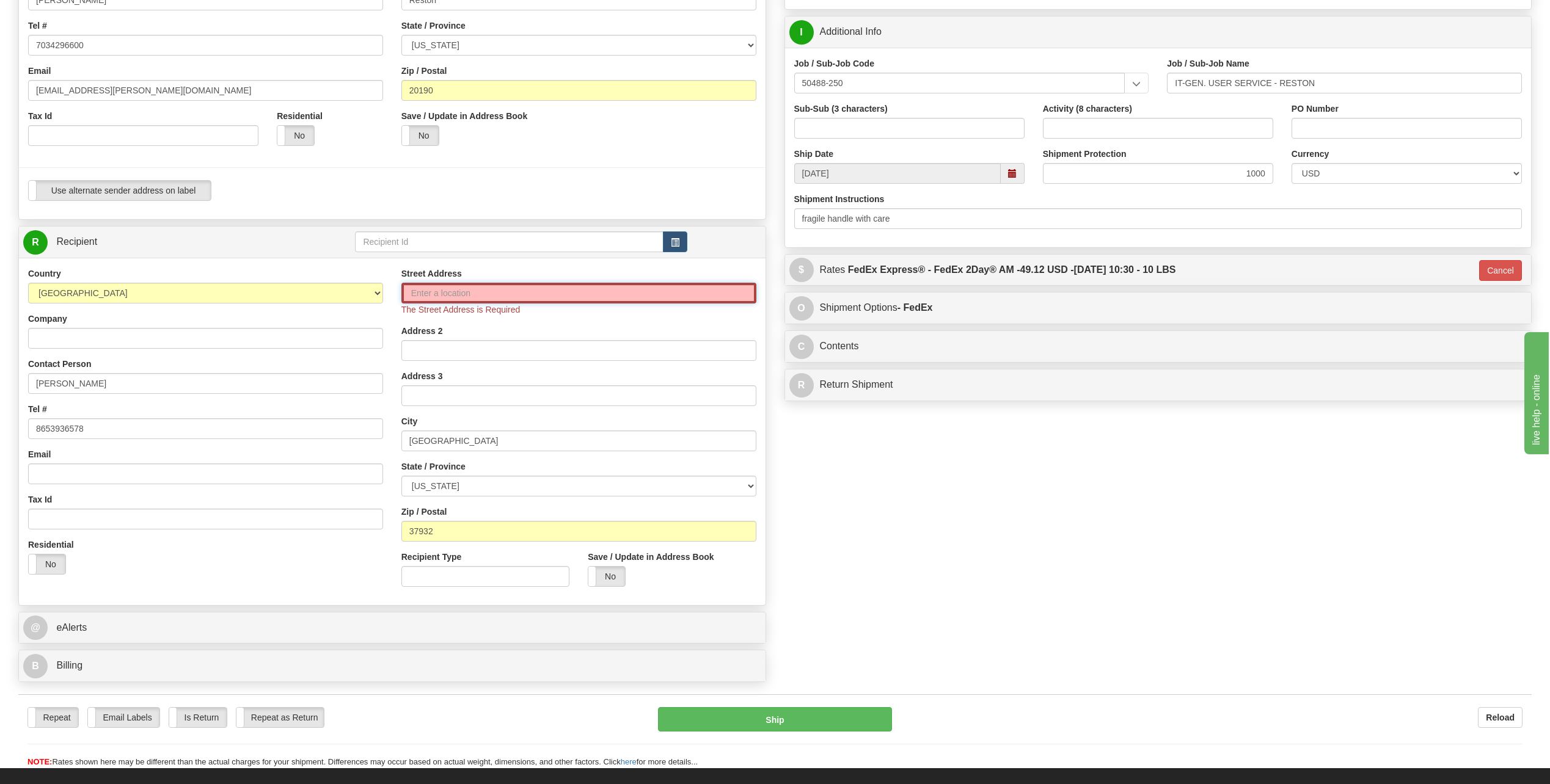
click at [449, 290] on input "Street Address" at bounding box center [579, 294] width 355 height 21
paste input "[STREET_ADDRESS]"
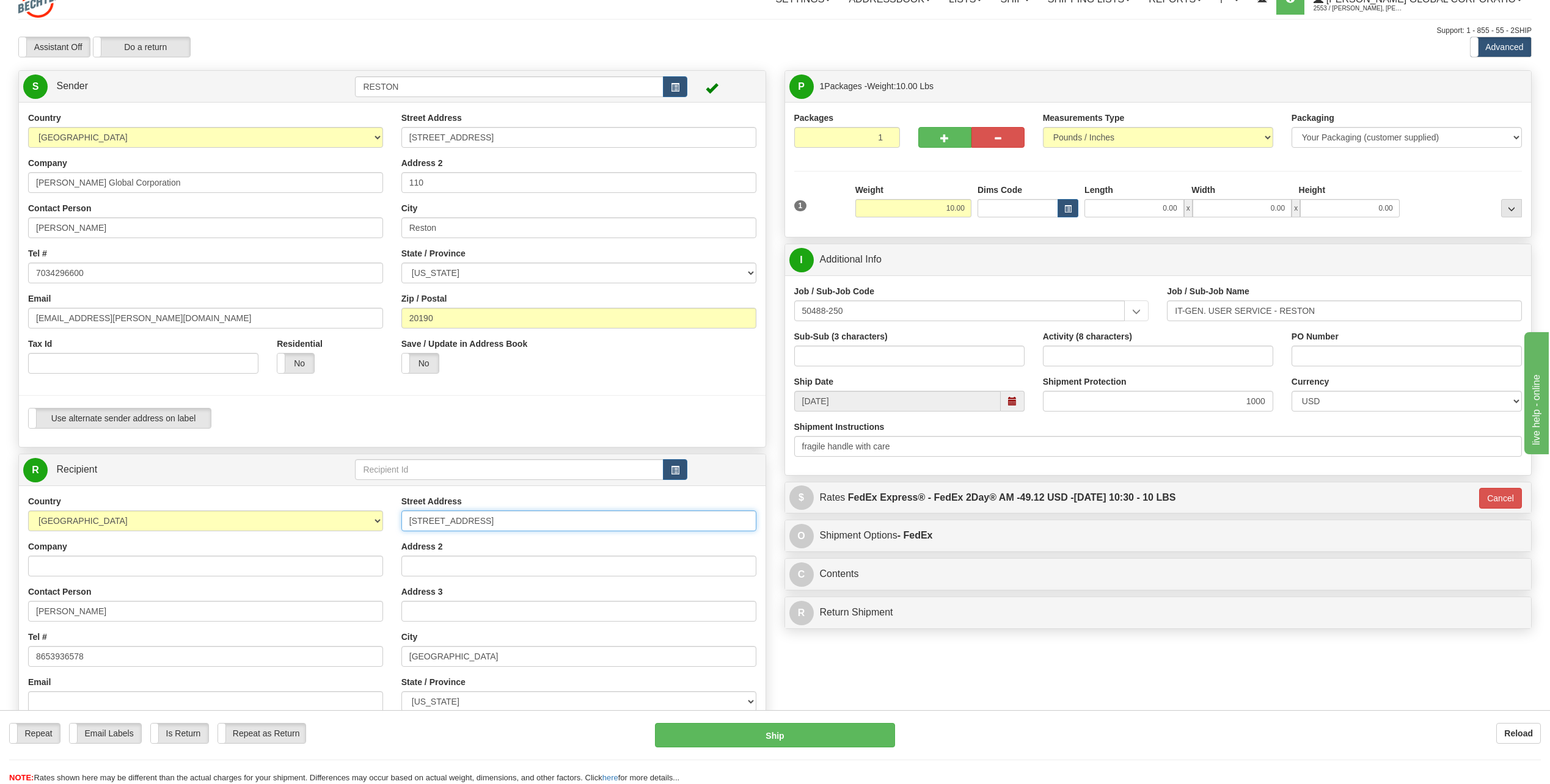
scroll to position [0, 0]
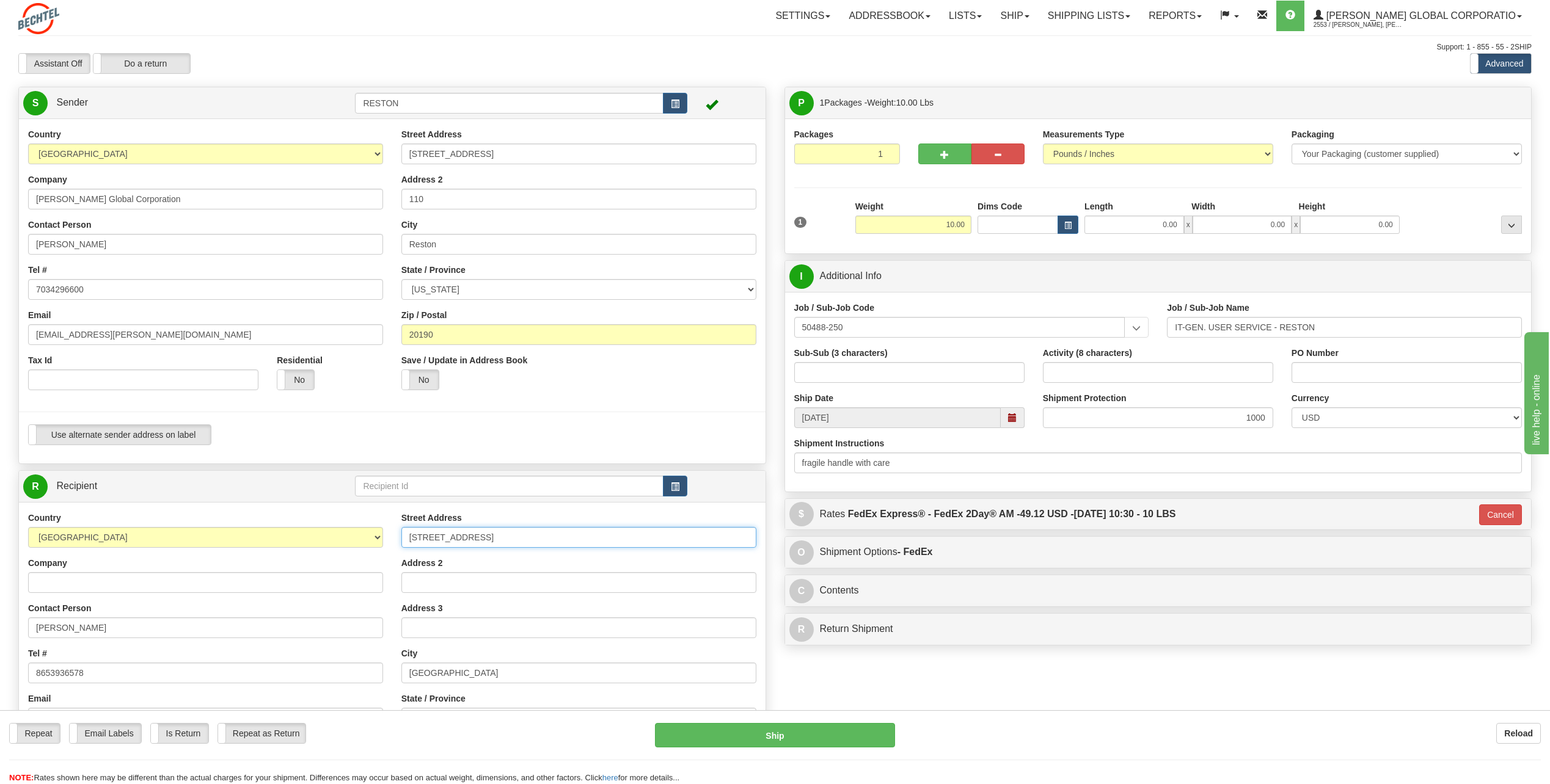
type input "[STREET_ADDRESS]"
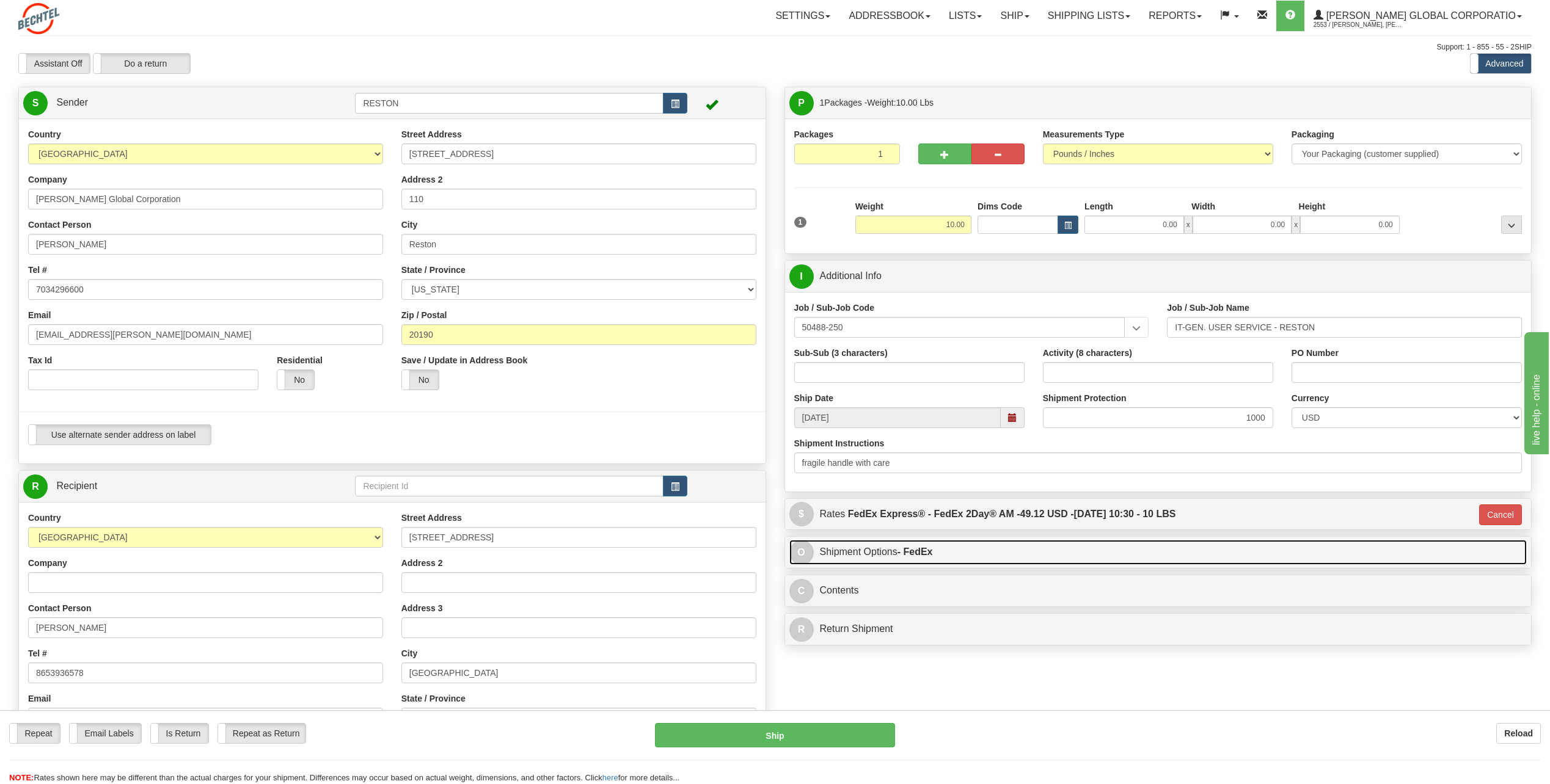
click at [979, 548] on link "O Shipment Options - FedEx" at bounding box center [1159, 552] width 739 height 25
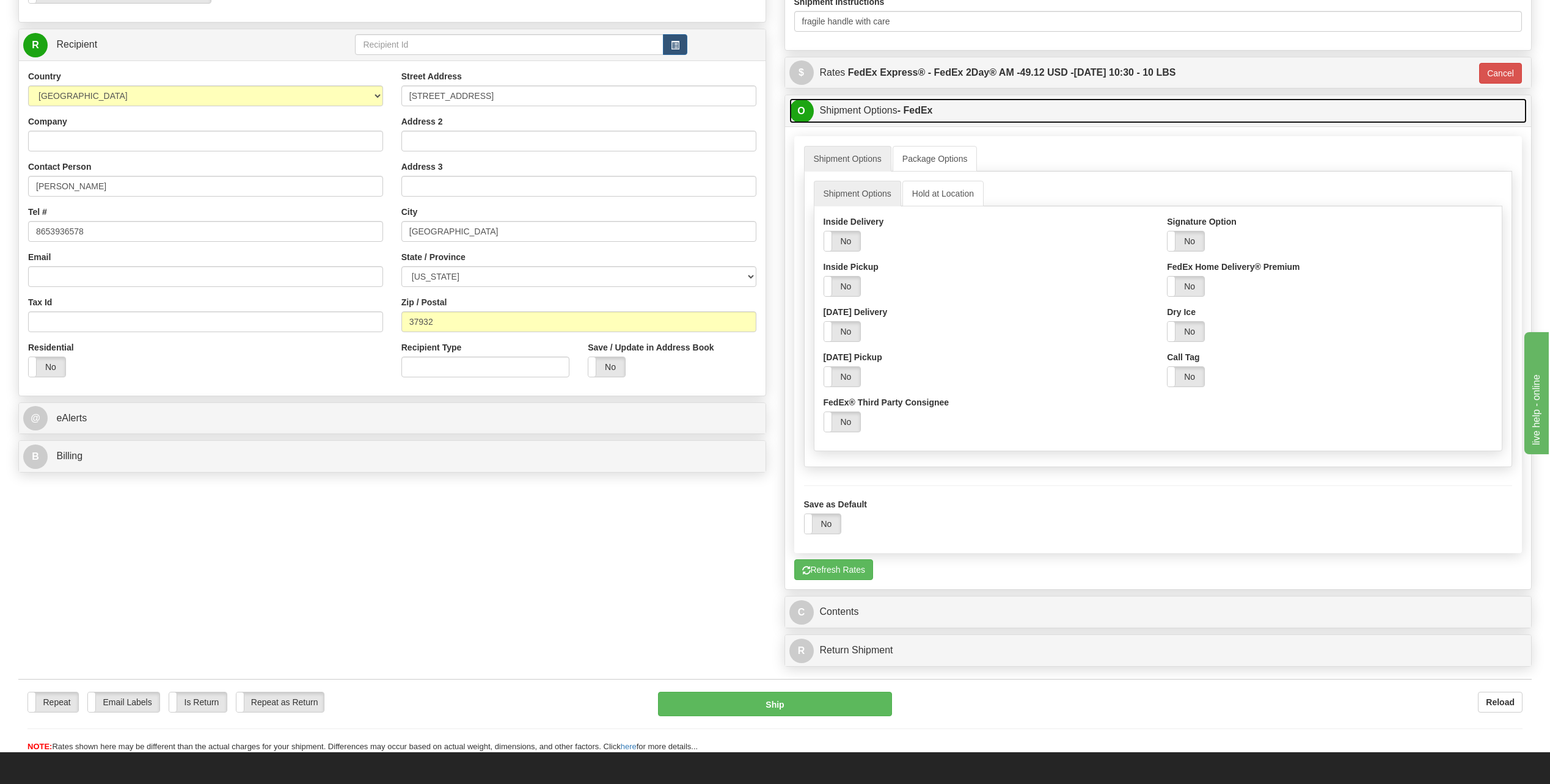
scroll to position [489, 0]
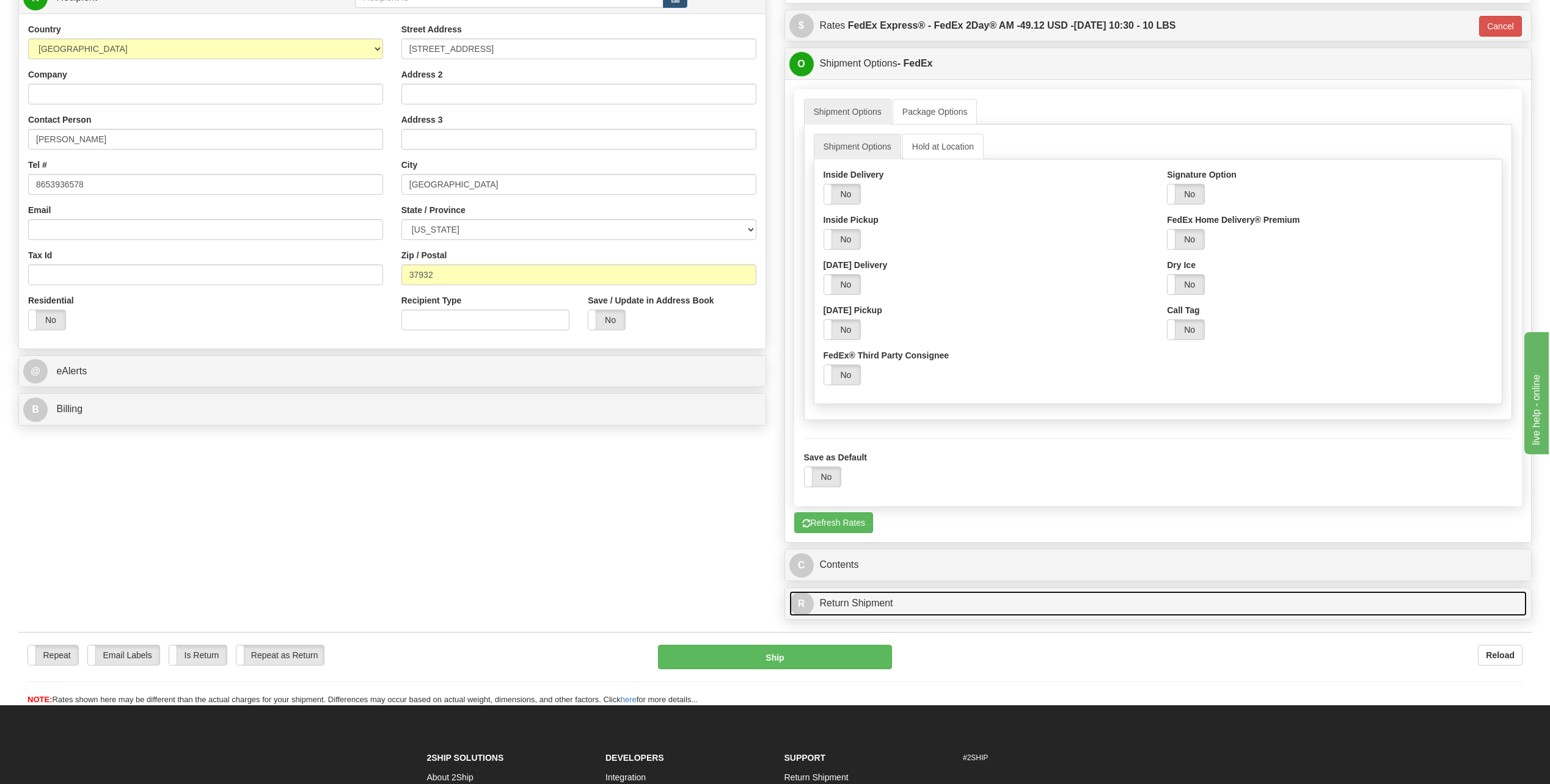
click at [935, 593] on link "R Return Shipment" at bounding box center [1159, 604] width 739 height 25
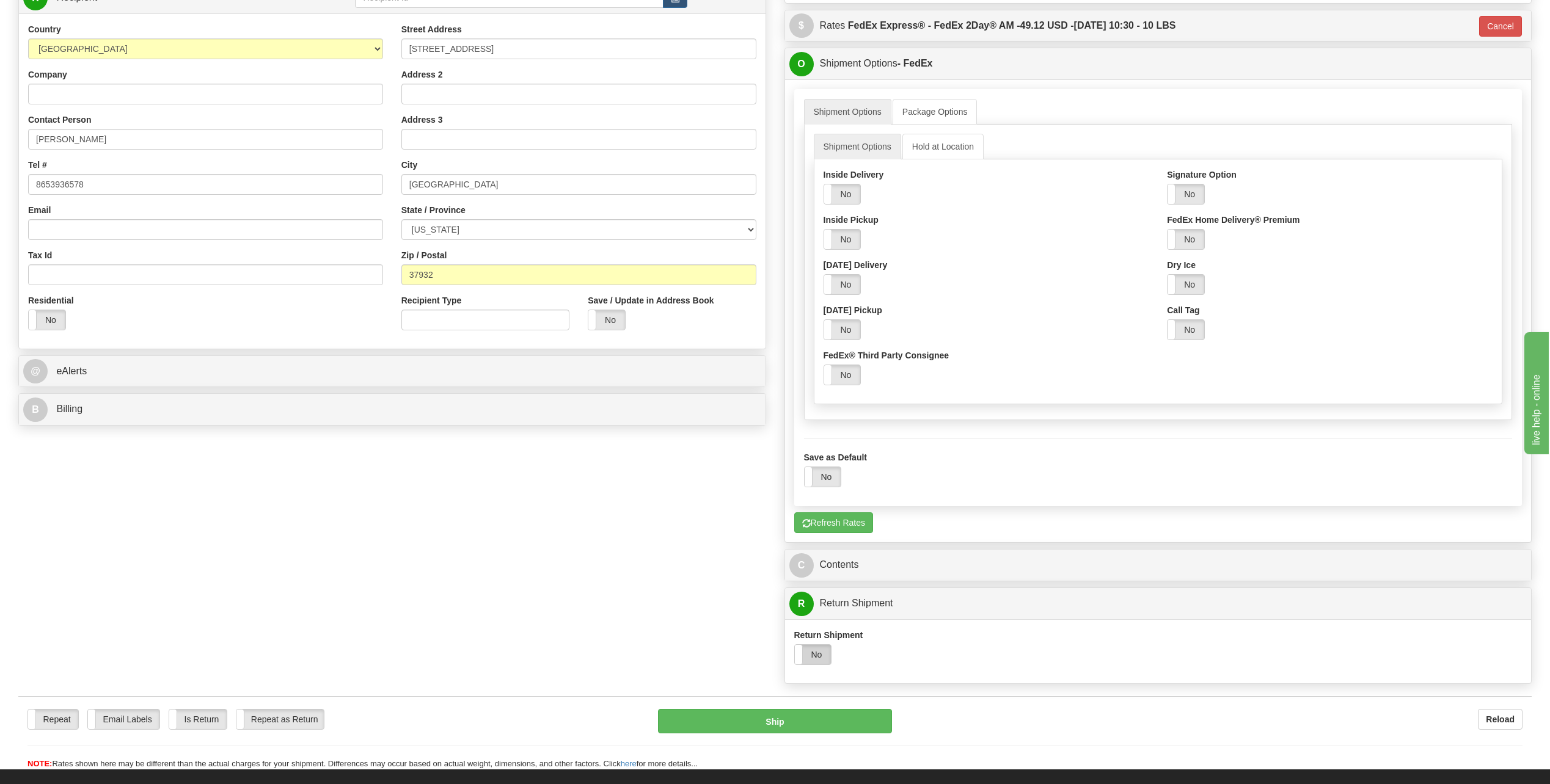
click at [810, 648] on label "No" at bounding box center [813, 655] width 37 height 19
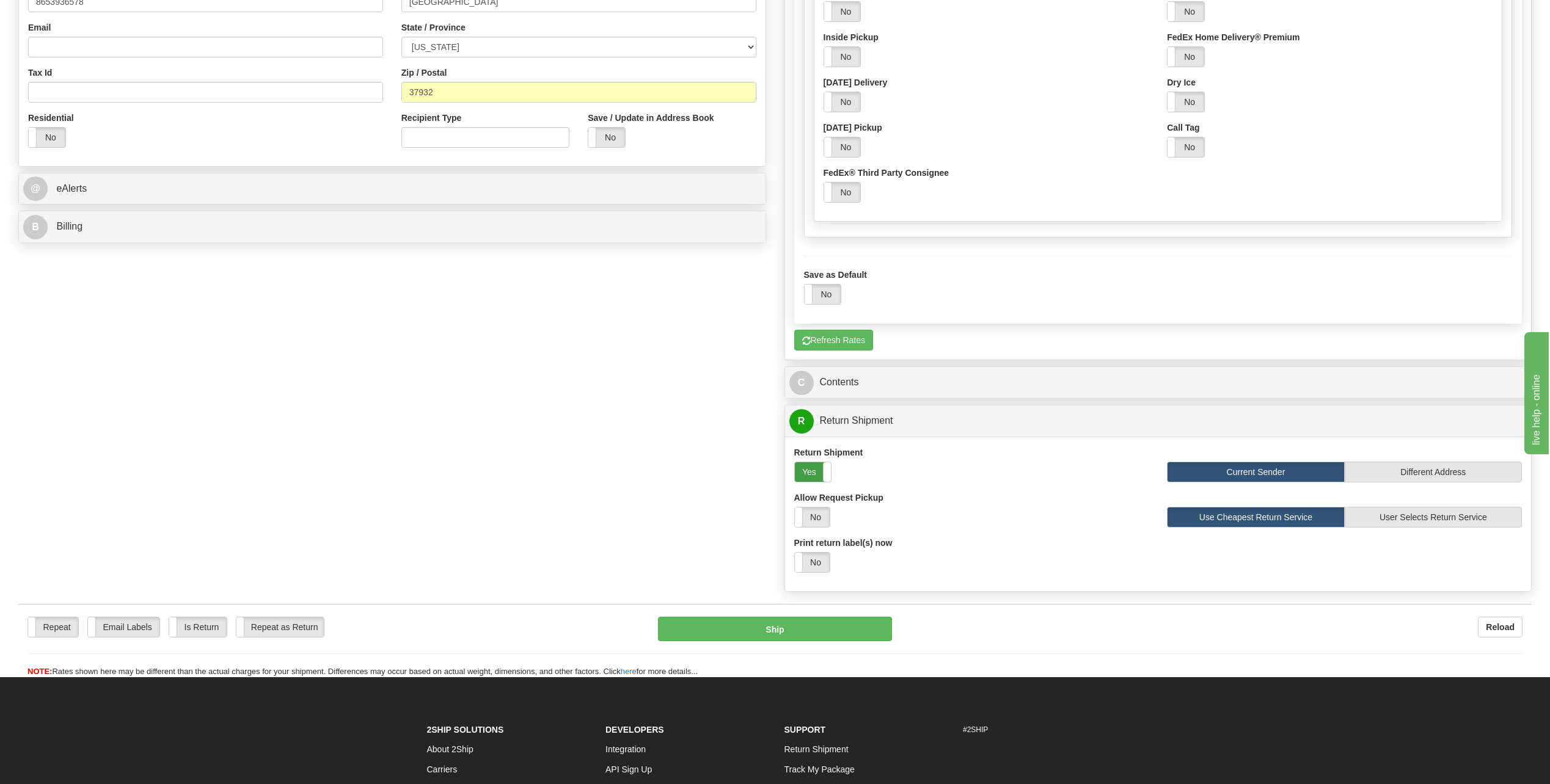
scroll to position [672, 0]
click at [824, 570] on label "No" at bounding box center [812, 562] width 35 height 19
select select "1"
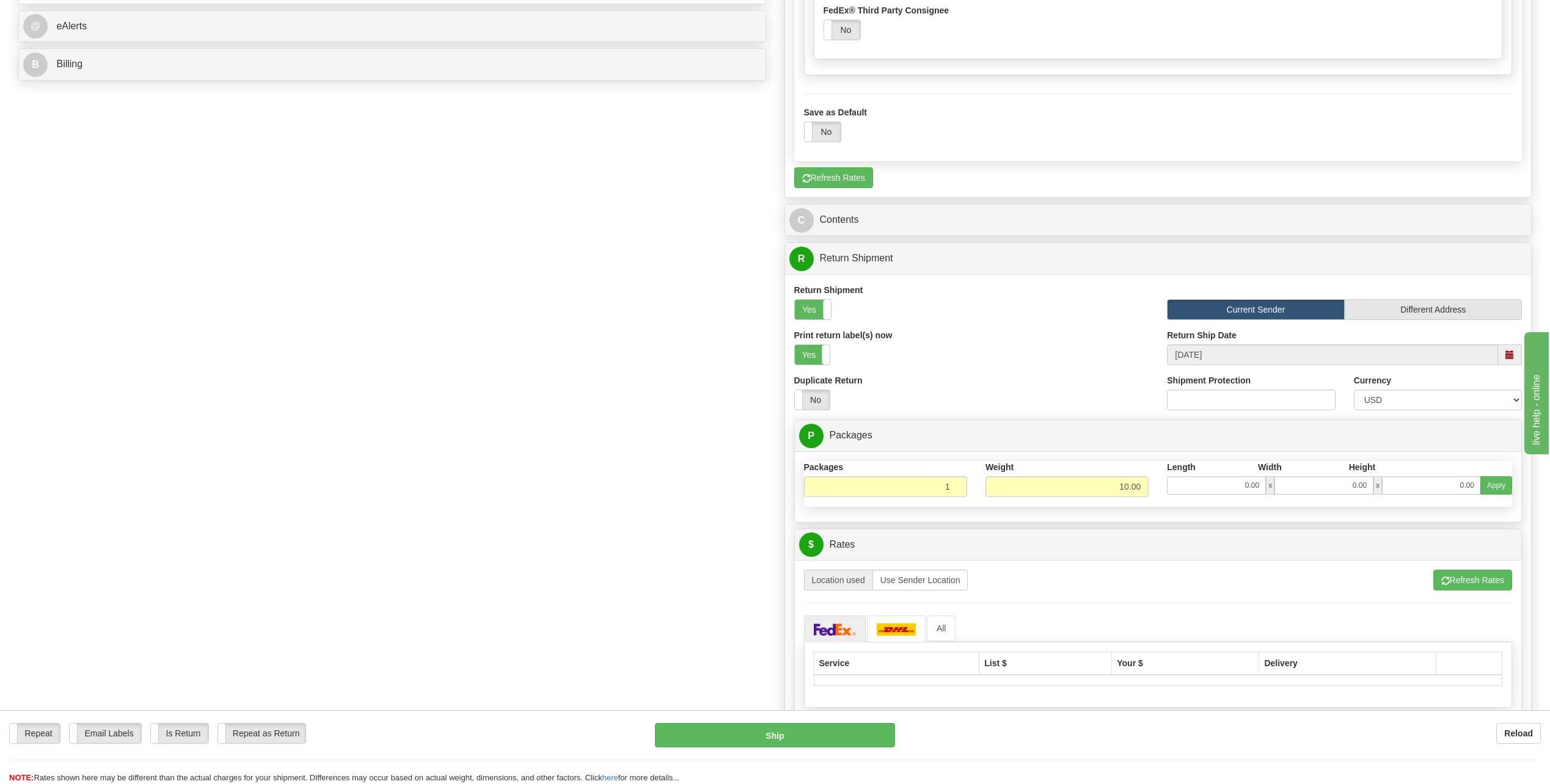
scroll to position [855, 0]
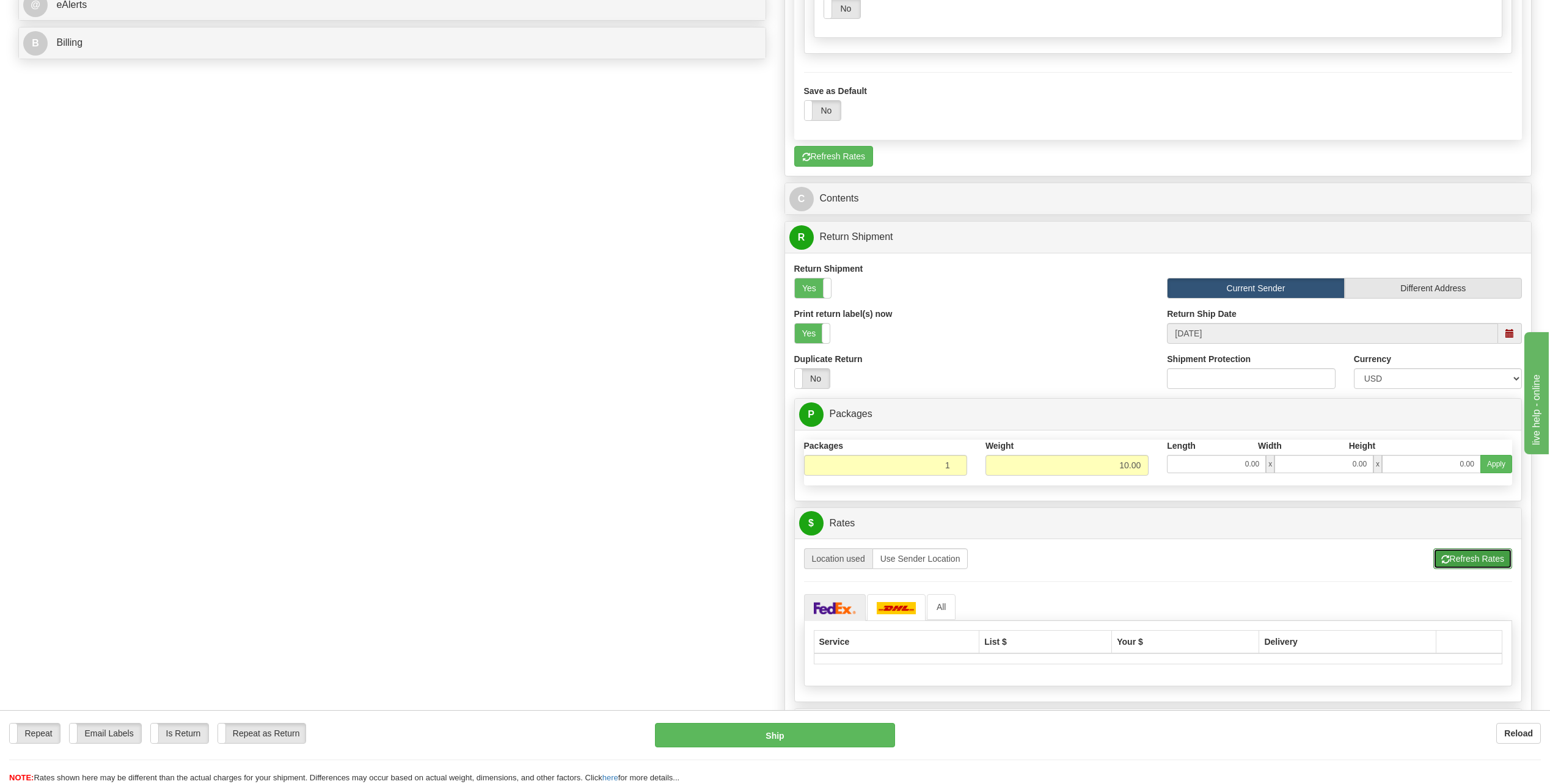
click at [1466, 558] on button "Refresh Rates" at bounding box center [1474, 559] width 79 height 21
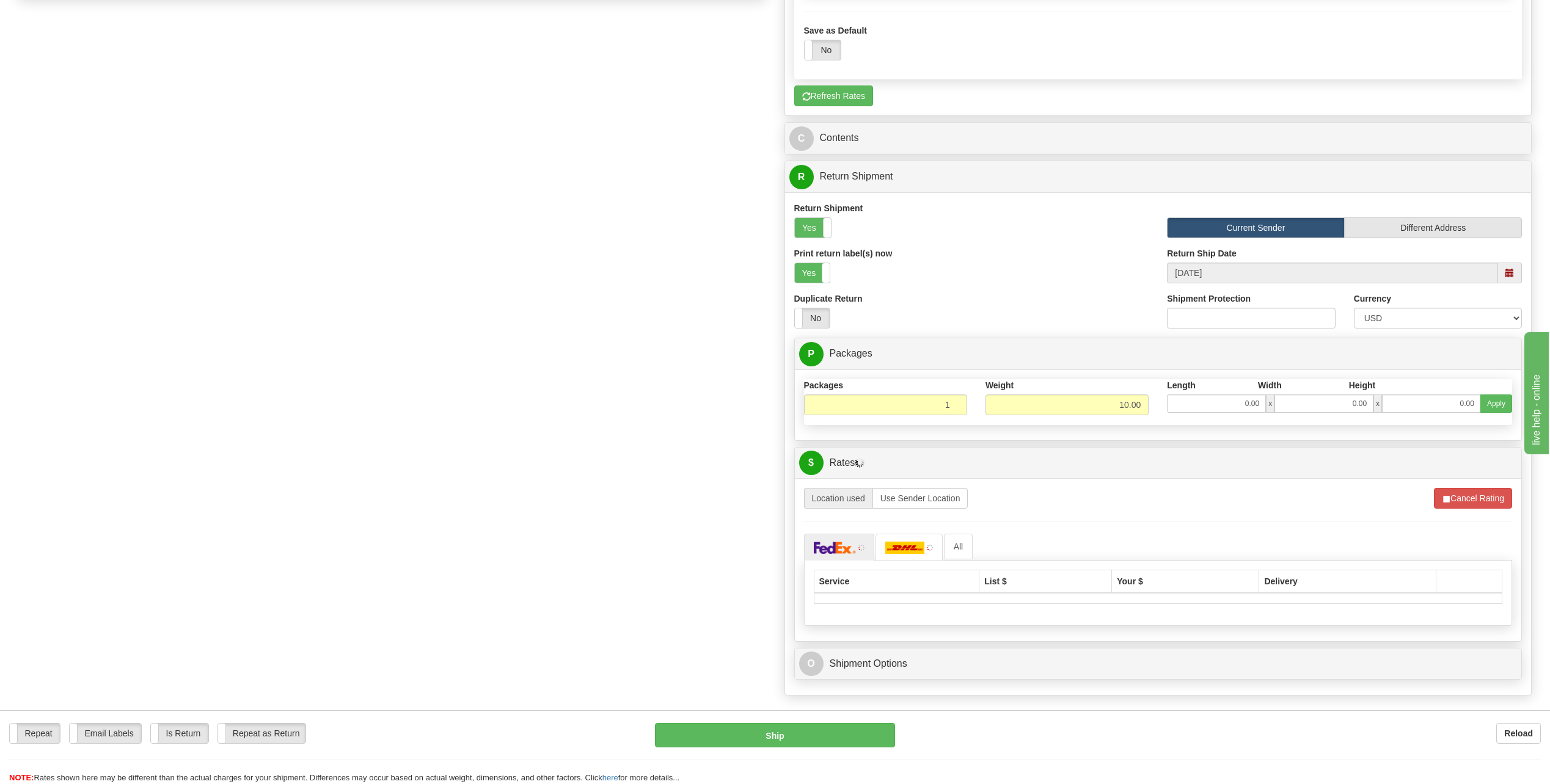
scroll to position [917, 0]
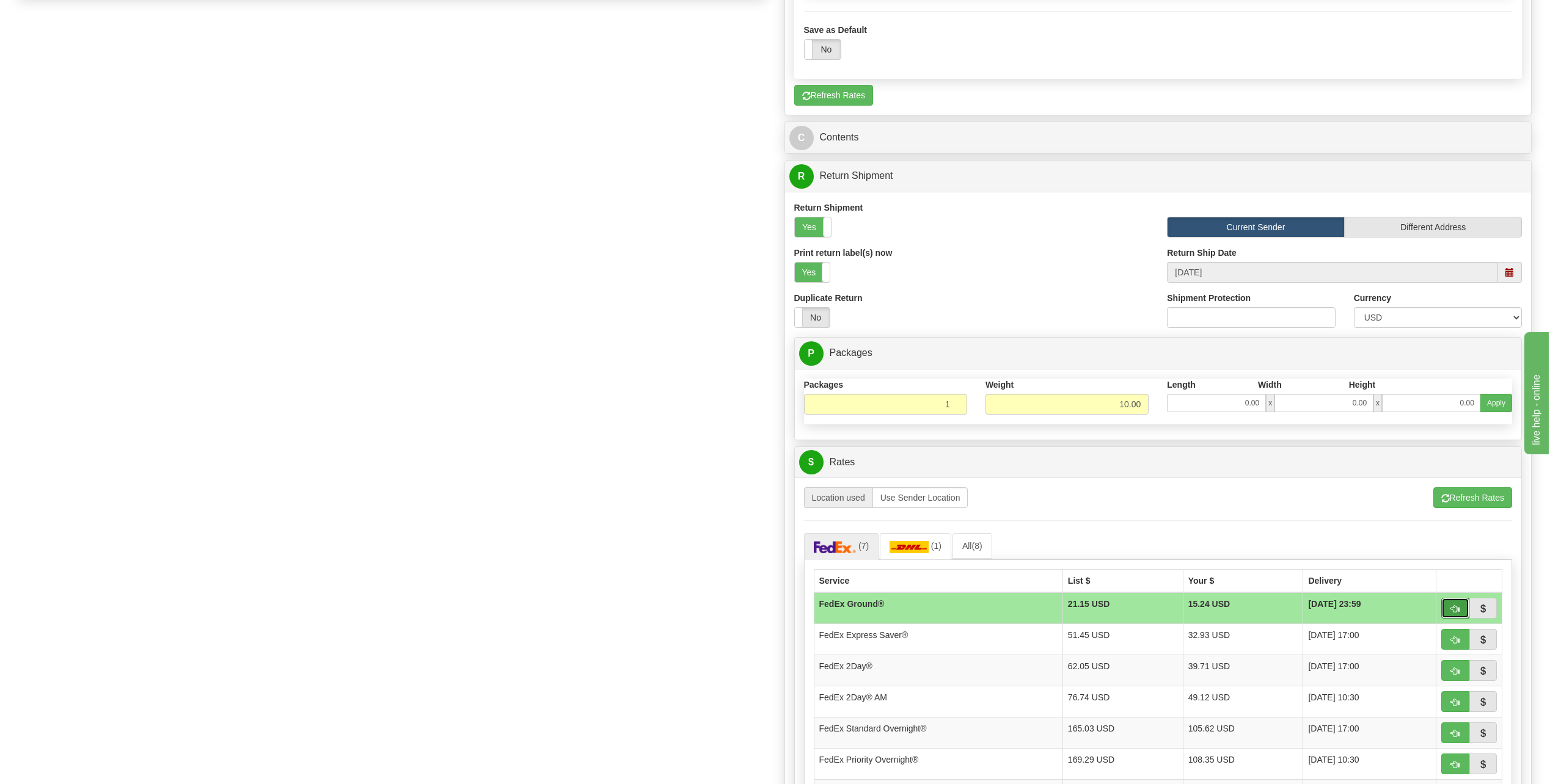
click at [1445, 605] on button "button" at bounding box center [1456, 608] width 28 height 21
type input "92"
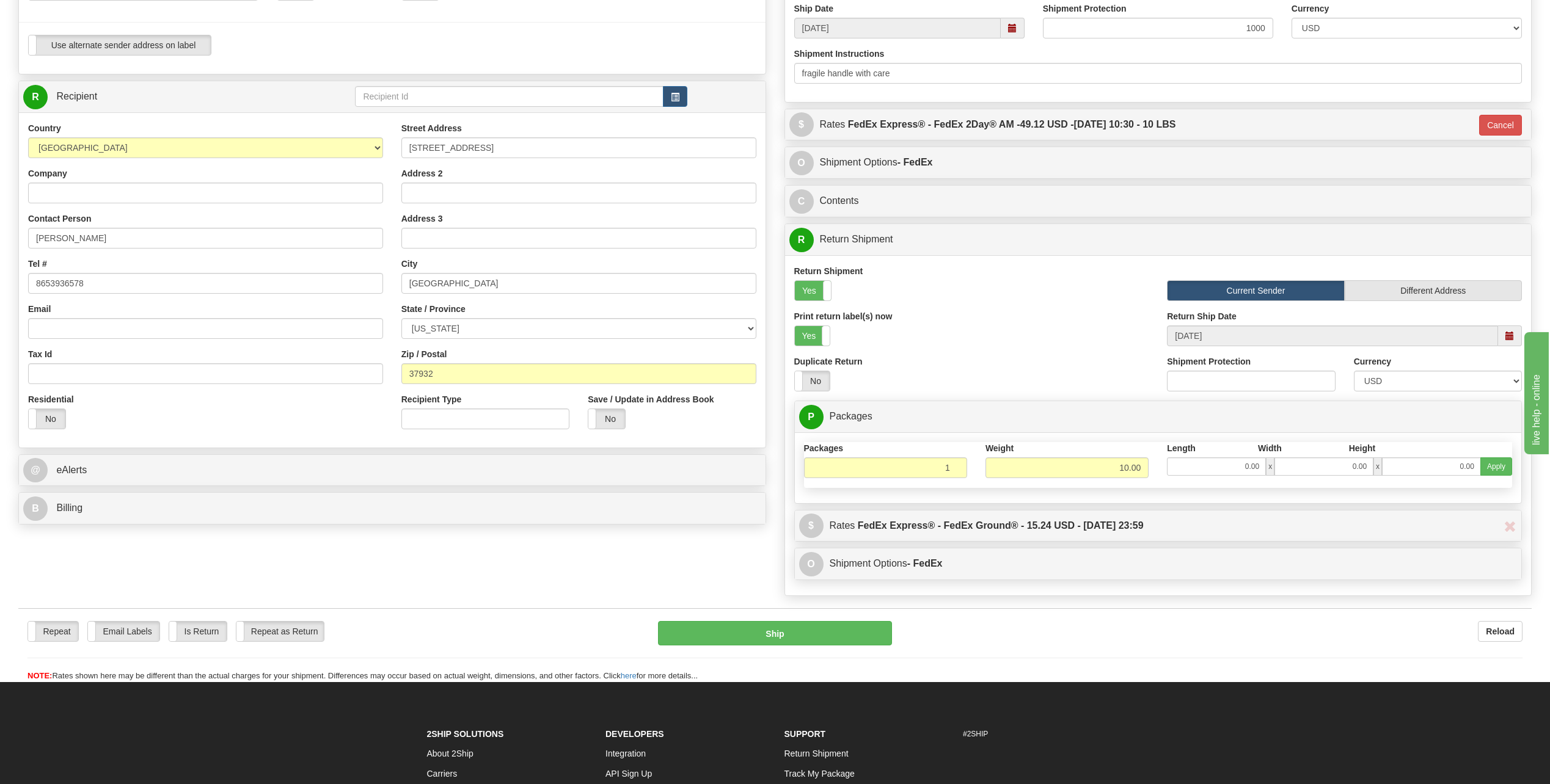
scroll to position [358, 0]
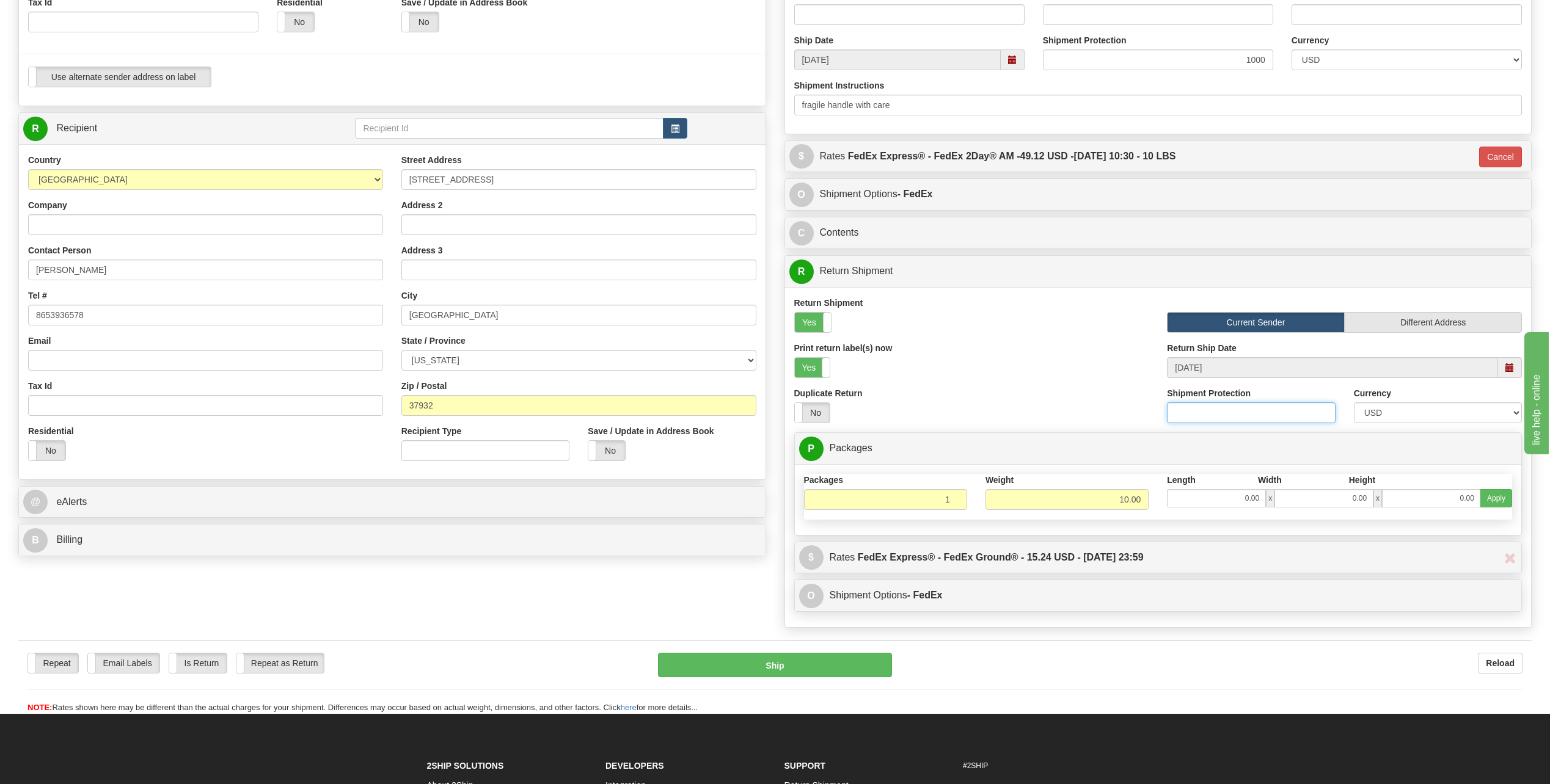
click at [1197, 417] on input "Shipment Protection" at bounding box center [1250, 413] width 168 height 21
type input "7"
type input "800"
click at [69, 366] on input "Email" at bounding box center [206, 360] width 355 height 21
paste input "[EMAIL_ADDRESS][PERSON_NAME][DOMAIN_NAME]"
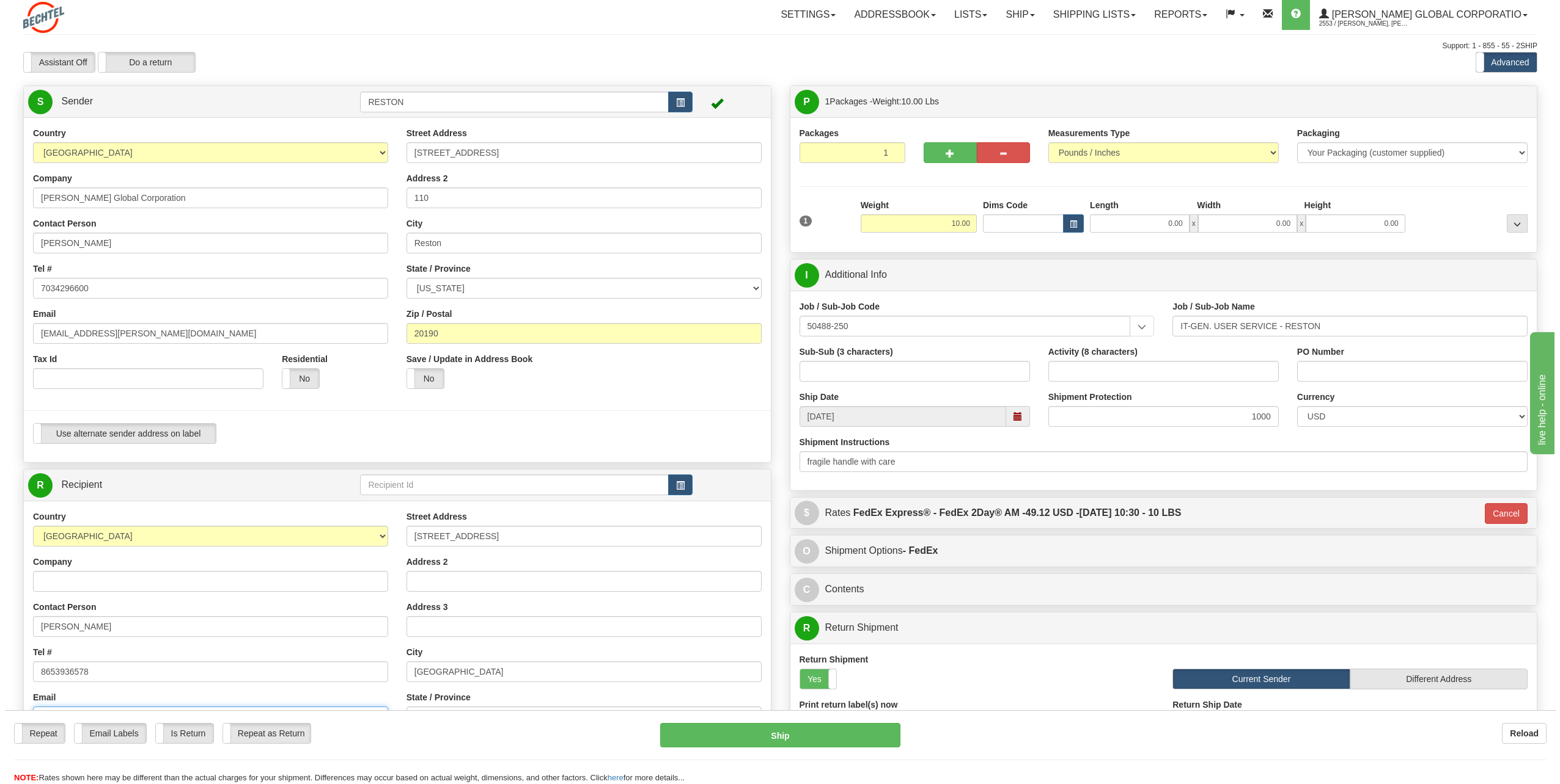
scroll to position [0, 0]
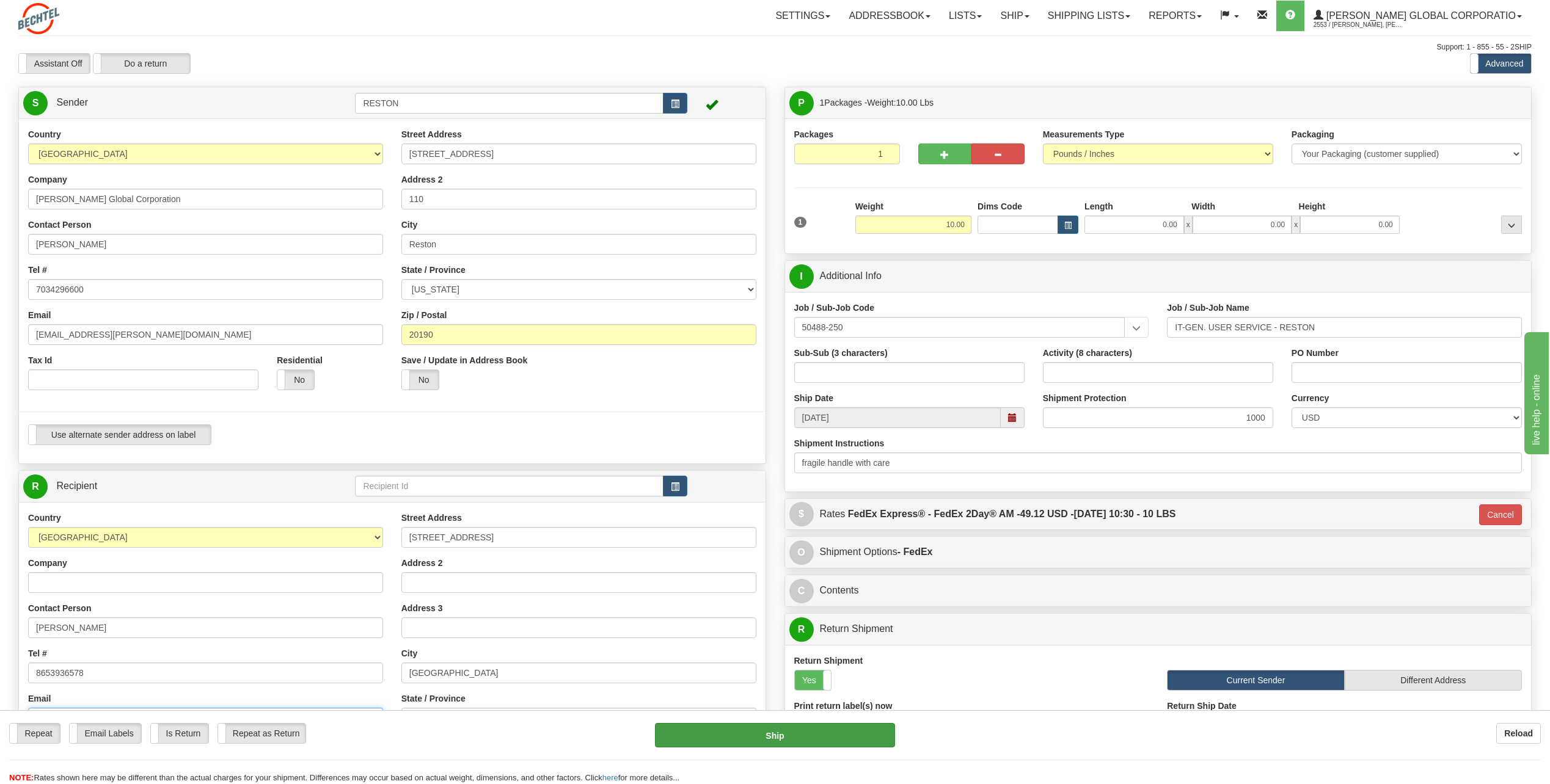
type input "[EMAIL_ADDRESS][PERSON_NAME][DOMAIN_NAME]"
click at [797, 730] on button "Ship" at bounding box center [775, 736] width 240 height 25
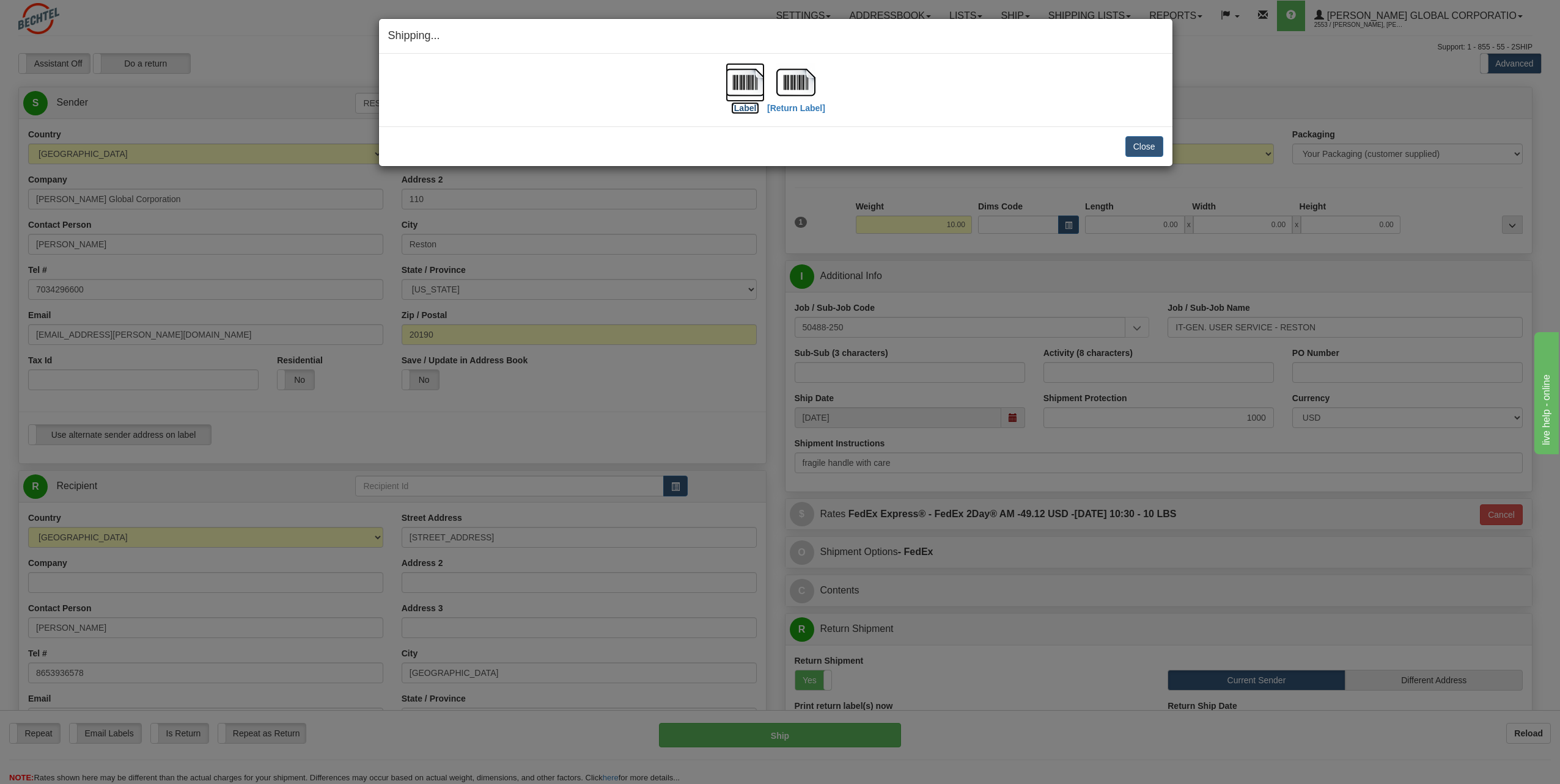
click at [747, 107] on label "[Label]" at bounding box center [745, 108] width 28 height 12
click at [793, 111] on label "[Return Label]" at bounding box center [796, 108] width 58 height 12
